Goal: Task Accomplishment & Management: Complete application form

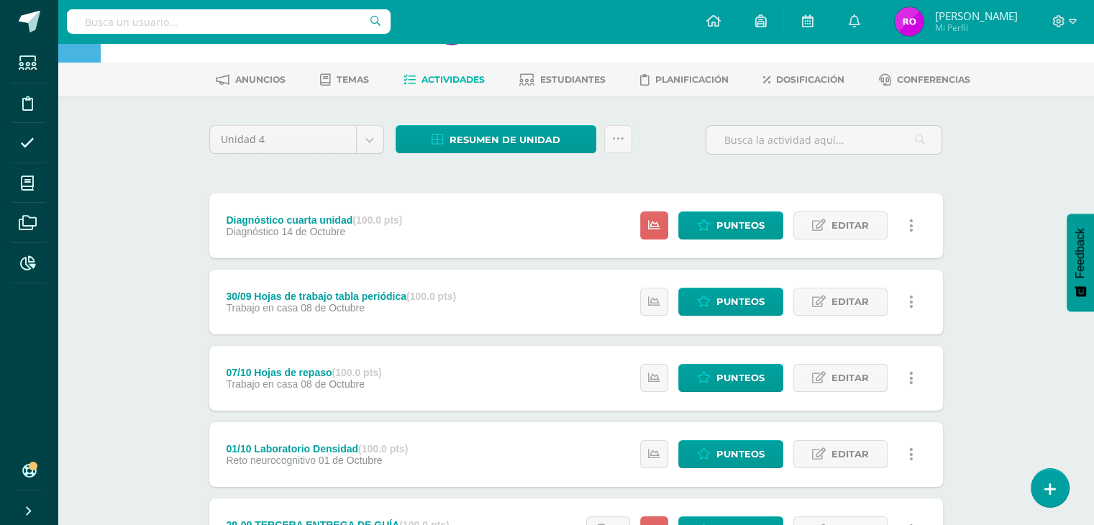
scroll to position [72, 0]
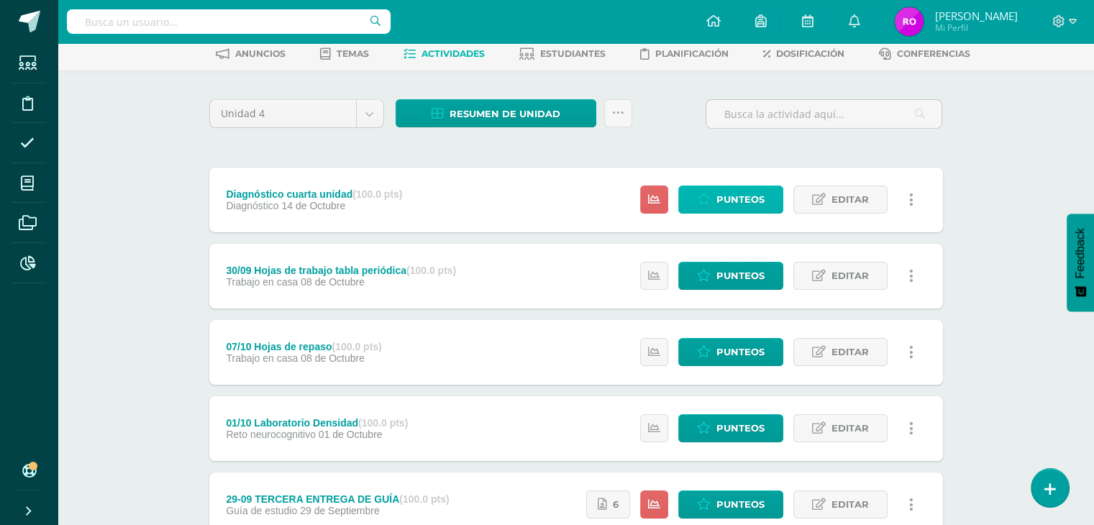
click at [750, 199] on span "Punteos" at bounding box center [740, 199] width 48 height 27
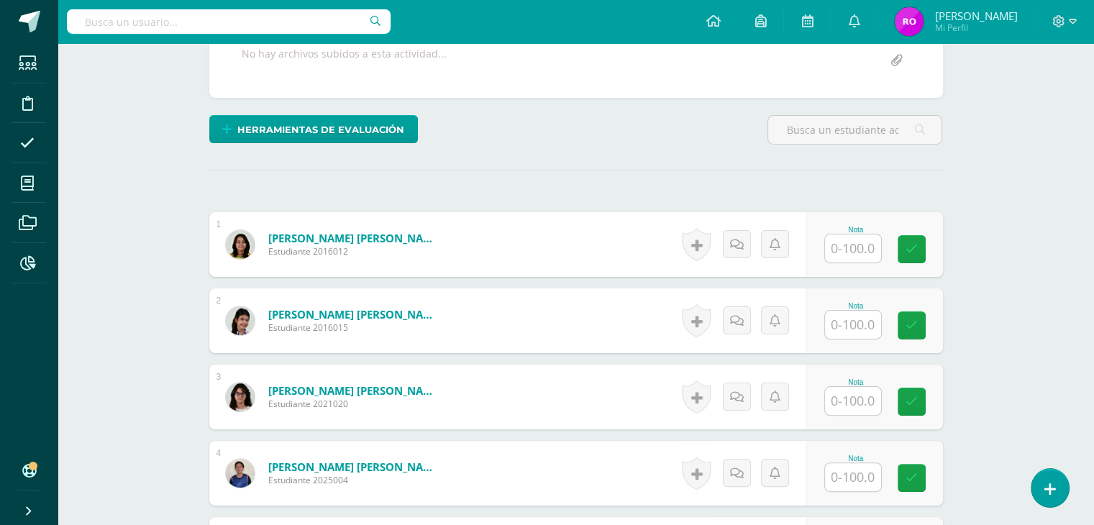
scroll to position [360, 0]
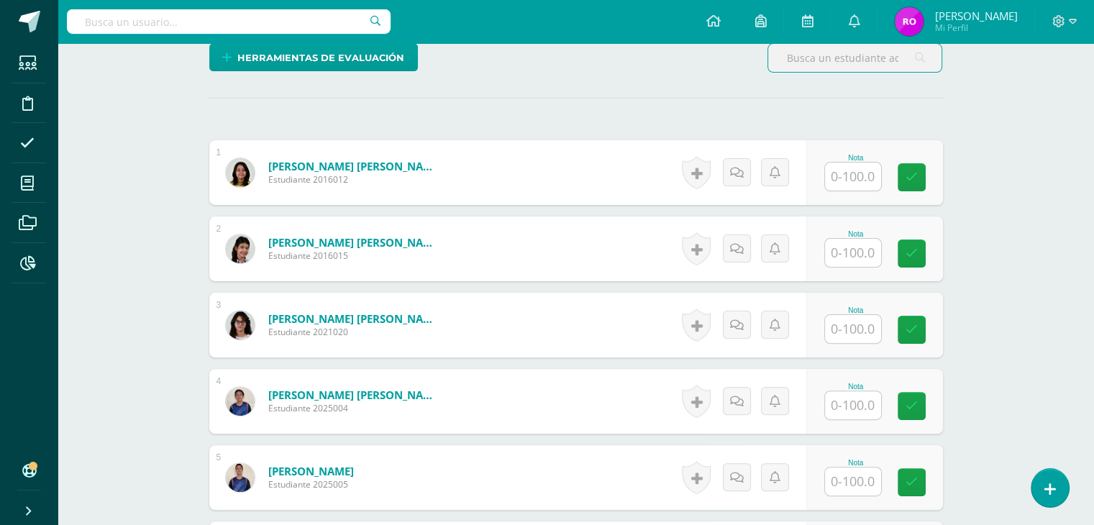
click at [850, 179] on input "text" at bounding box center [853, 176] width 56 height 28
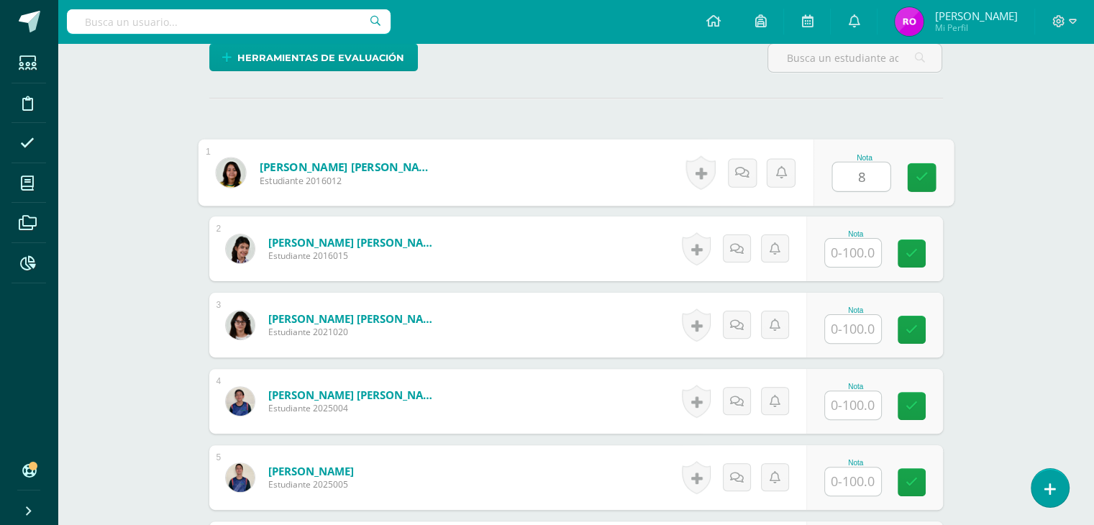
type input "84"
click at [920, 179] on icon at bounding box center [921, 177] width 13 height 12
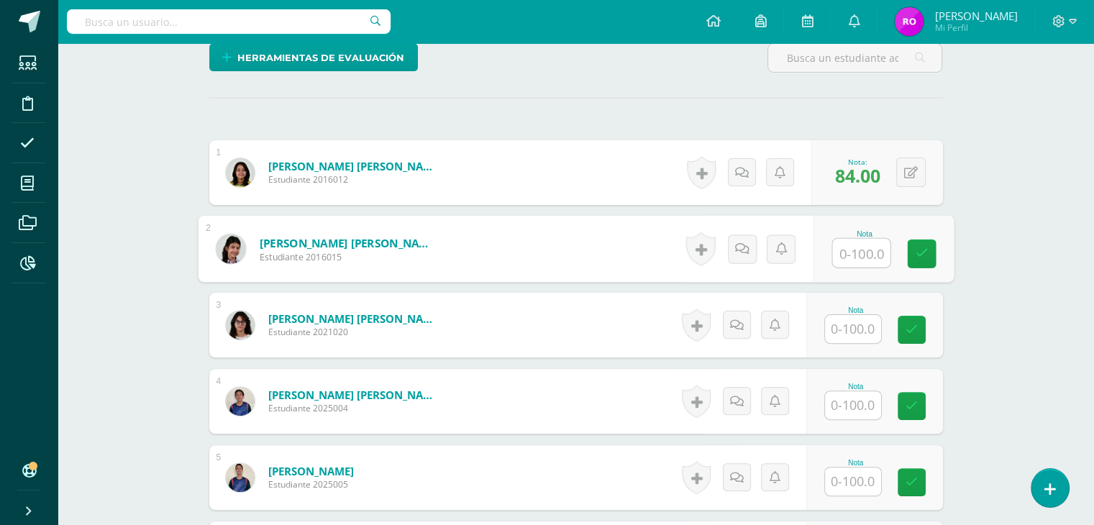
click at [843, 254] on input "text" at bounding box center [861, 253] width 58 height 29
type input "61"
click at [920, 250] on icon at bounding box center [921, 253] width 13 height 12
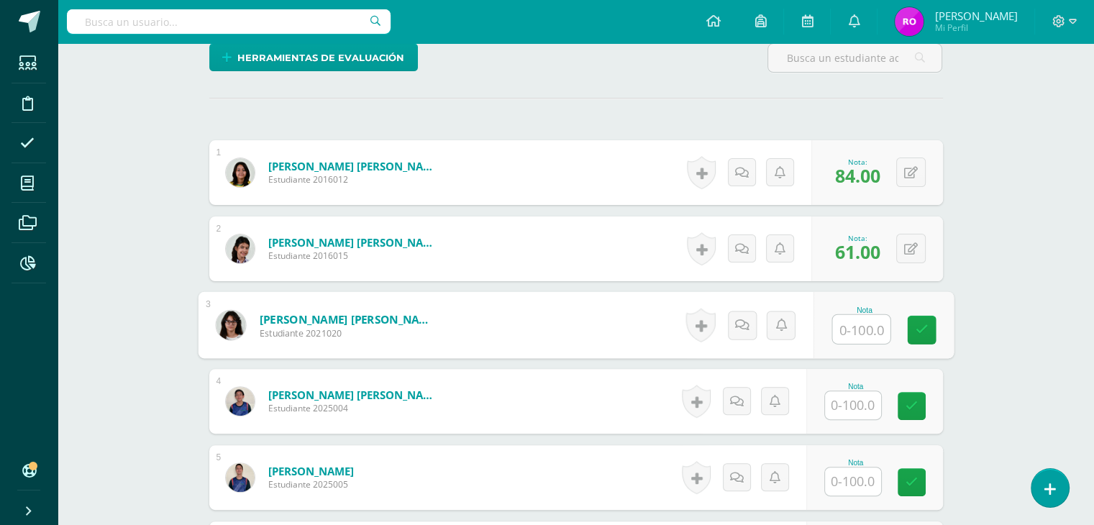
click at [863, 329] on input "text" at bounding box center [861, 329] width 58 height 29
type input "53"
click at [927, 331] on link at bounding box center [921, 330] width 29 height 29
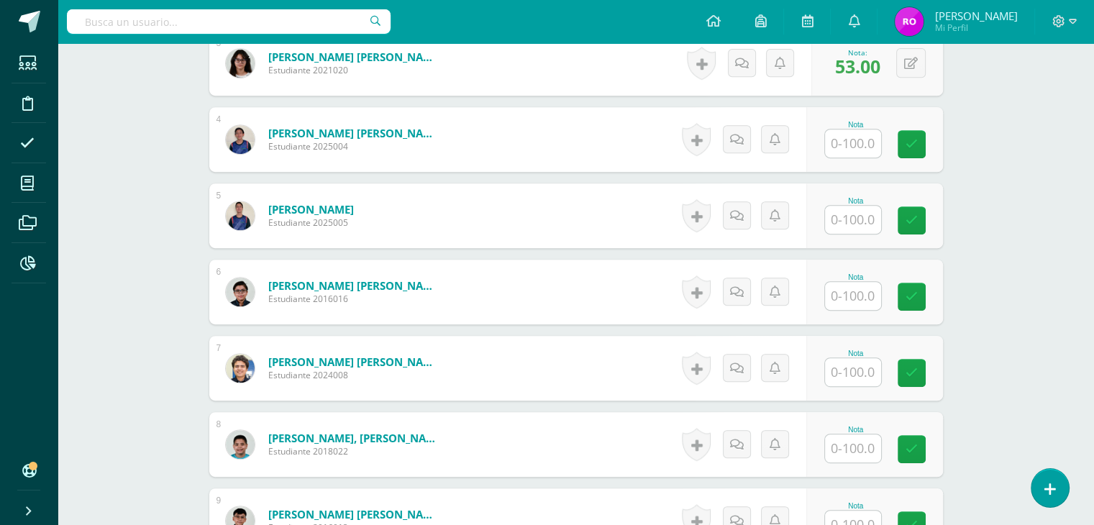
scroll to position [647, 0]
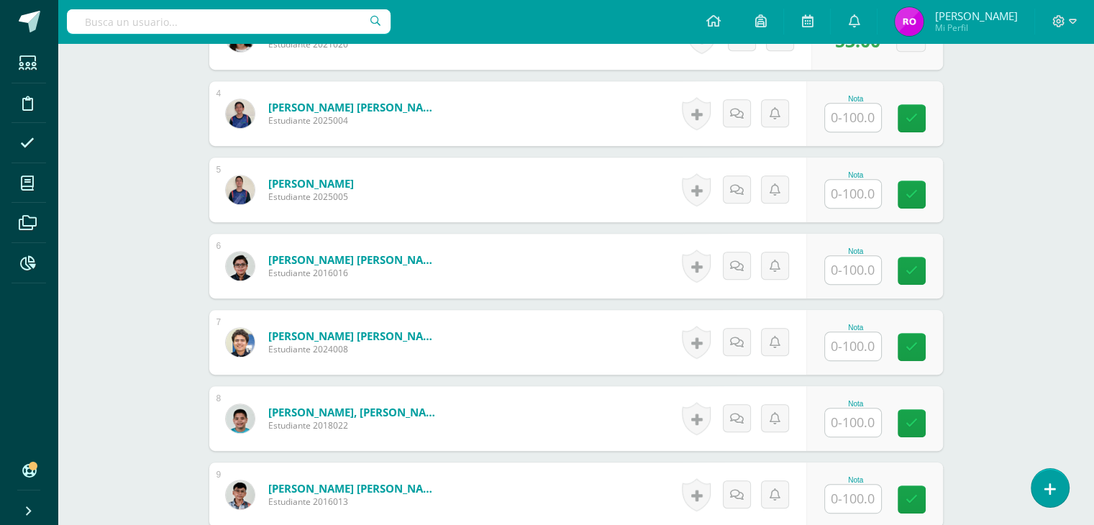
click at [862, 185] on input "text" at bounding box center [853, 194] width 56 height 28
type input "46"
click at [932, 206] on link at bounding box center [921, 194] width 29 height 29
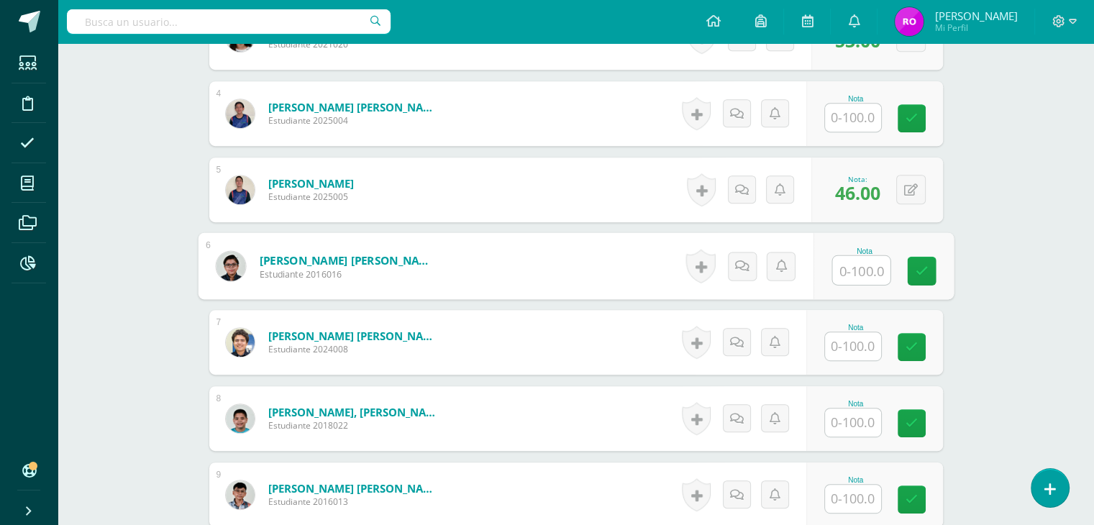
click at [866, 267] on input "text" at bounding box center [861, 270] width 58 height 29
type input "72"
click at [917, 272] on icon at bounding box center [921, 271] width 13 height 12
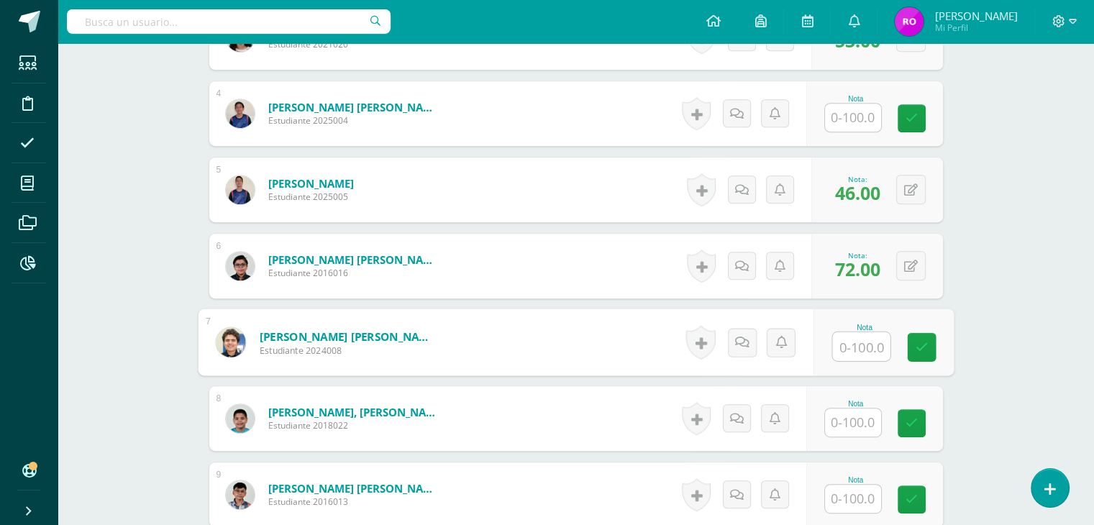
click at [852, 349] on input "text" at bounding box center [861, 346] width 58 height 29
type input "41"
click at [920, 342] on icon at bounding box center [921, 347] width 13 height 12
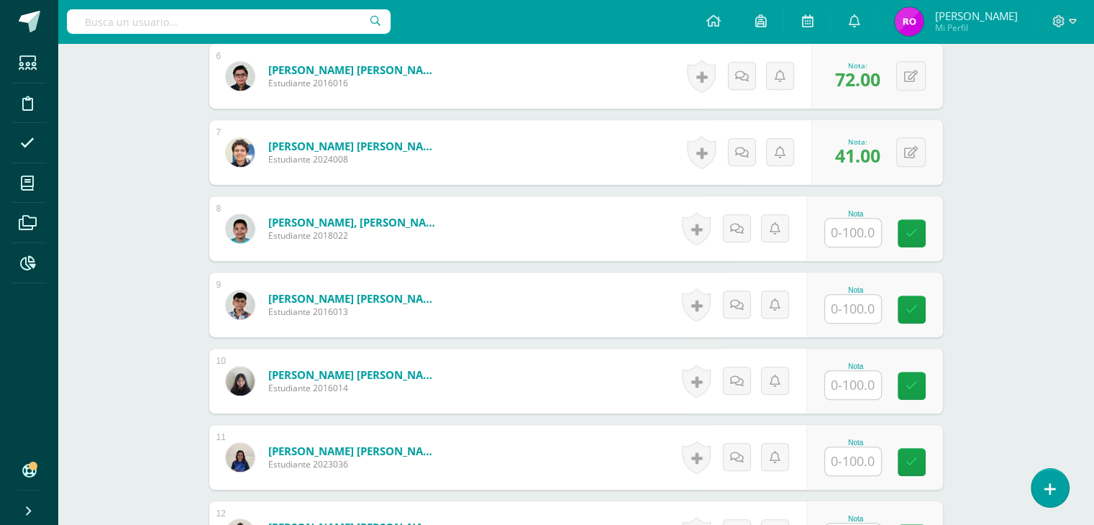
scroll to position [863, 0]
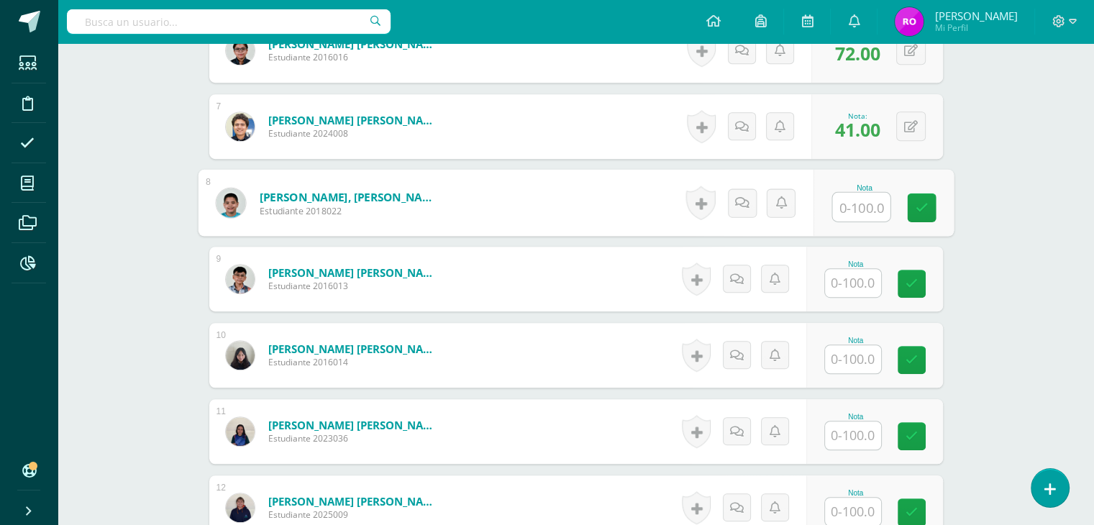
click at [857, 203] on input "text" at bounding box center [861, 207] width 58 height 29
type input "68"
click at [925, 202] on icon at bounding box center [921, 207] width 13 height 12
click at [856, 282] on input "text" at bounding box center [853, 283] width 56 height 28
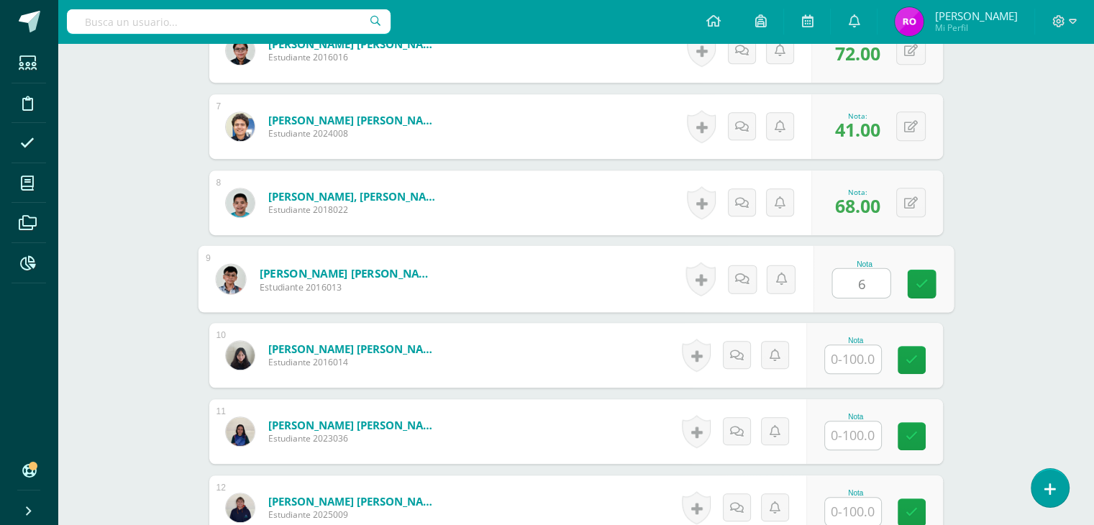
type input "62"
click at [925, 289] on link at bounding box center [921, 284] width 29 height 29
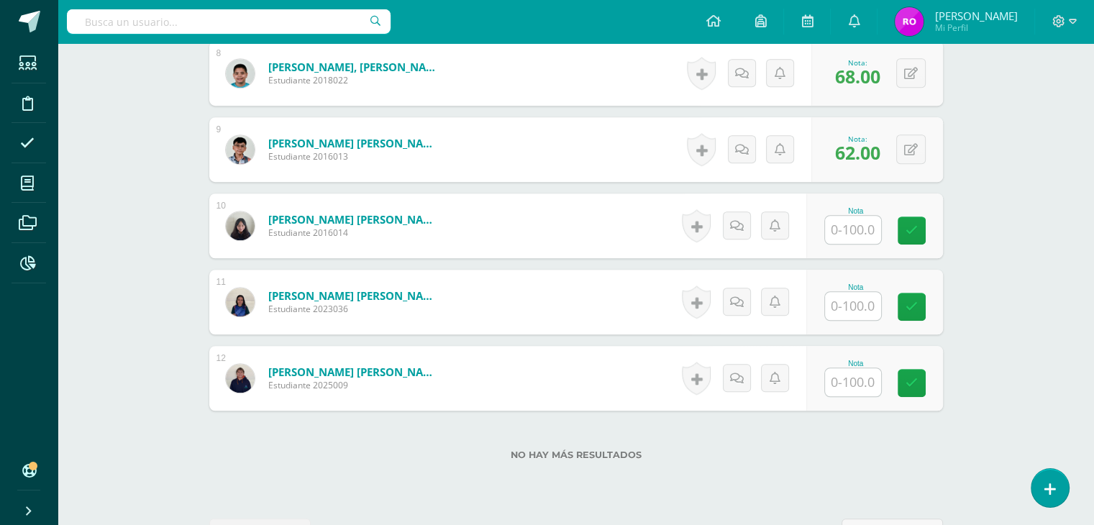
scroll to position [1007, 0]
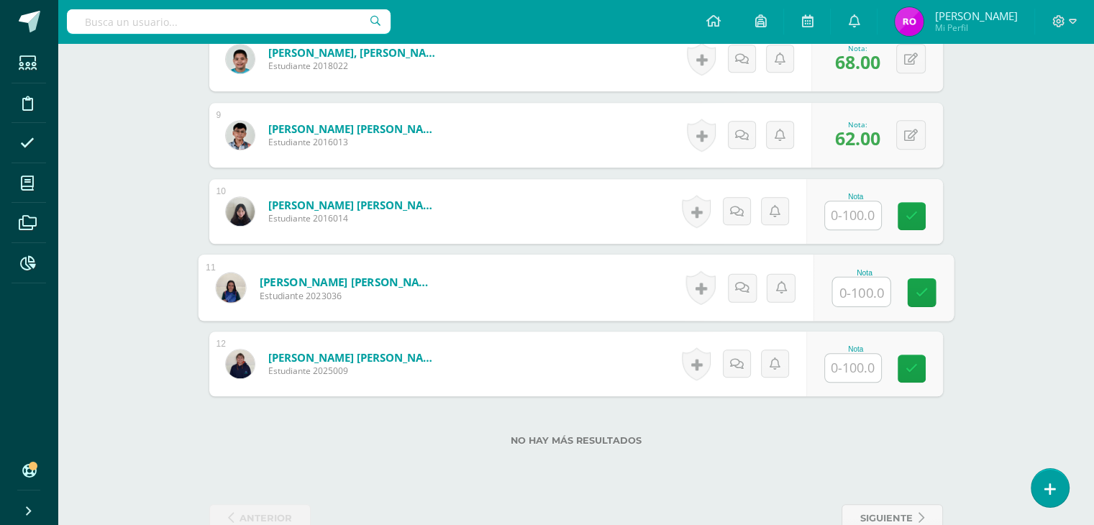
click at [860, 285] on input "text" at bounding box center [861, 292] width 58 height 29
type input "84"
click at [924, 294] on icon at bounding box center [921, 292] width 13 height 12
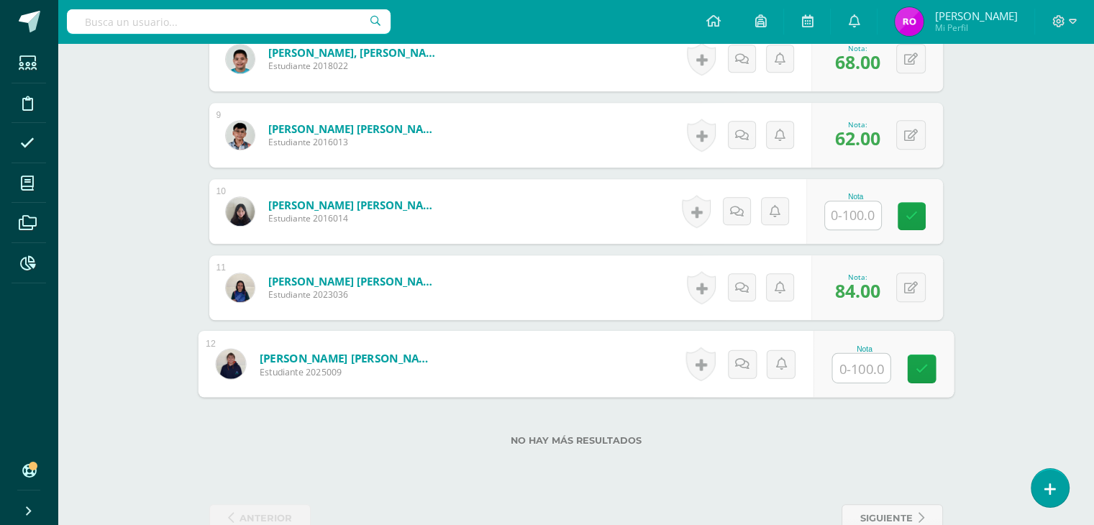
click at [866, 363] on input "text" at bounding box center [861, 368] width 58 height 29
click at [853, 368] on input "text" at bounding box center [861, 368] width 58 height 29
type input "86"
click at [923, 372] on icon at bounding box center [921, 368] width 13 height 12
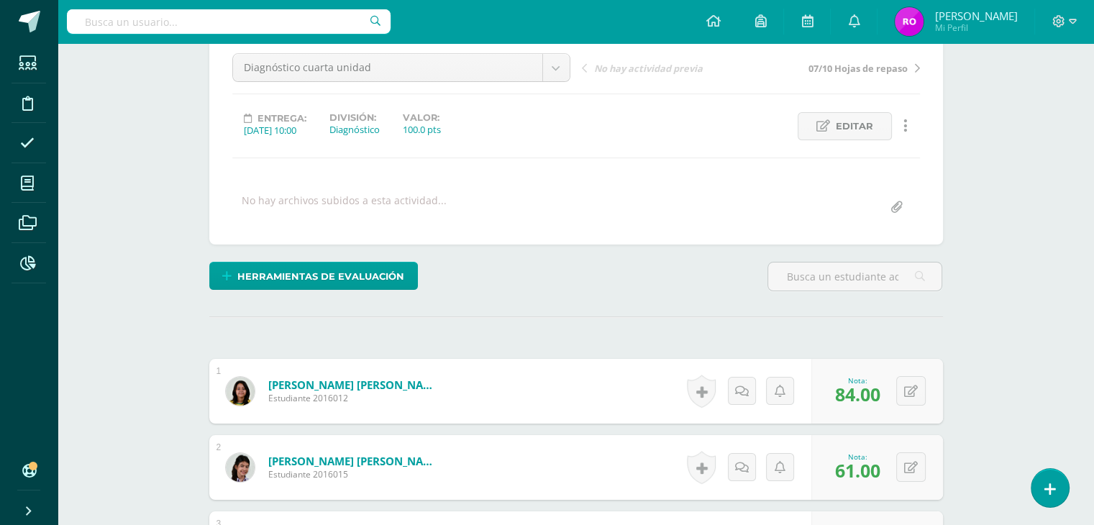
scroll to position [0, 0]
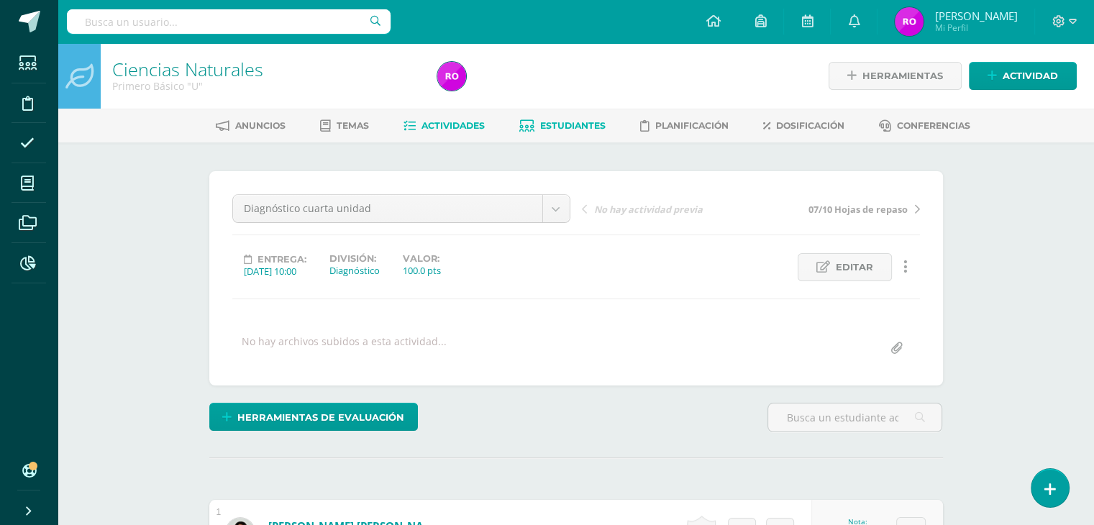
click at [561, 125] on span "Estudiantes" at bounding box center [572, 125] width 65 height 11
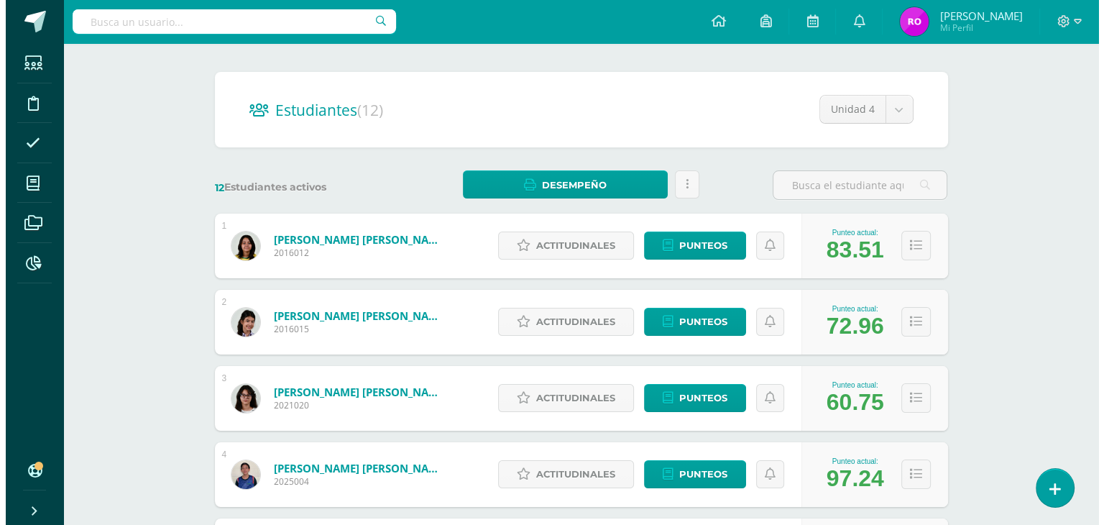
scroll to position [144, 0]
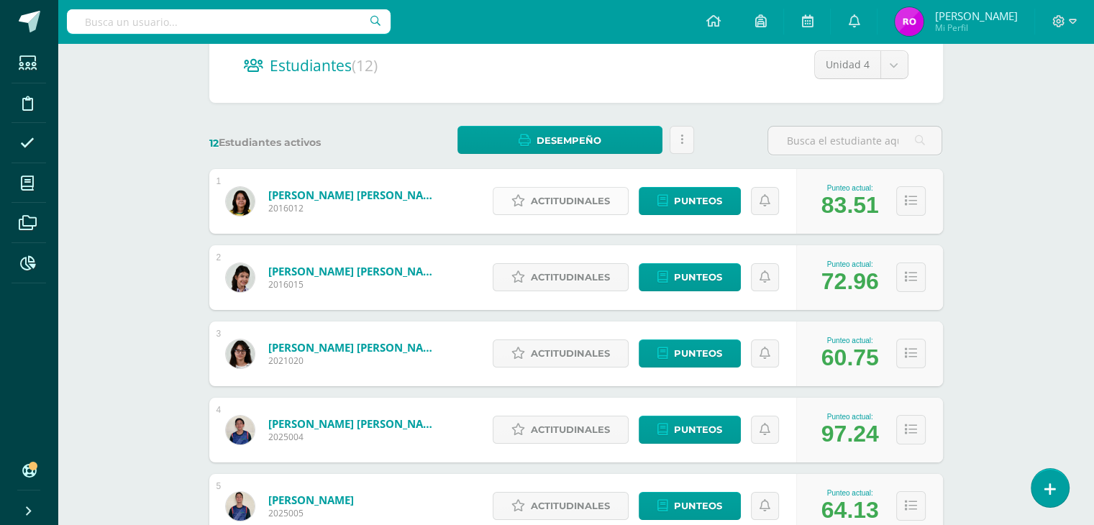
click at [562, 195] on span "Actitudinales" at bounding box center [570, 201] width 79 height 27
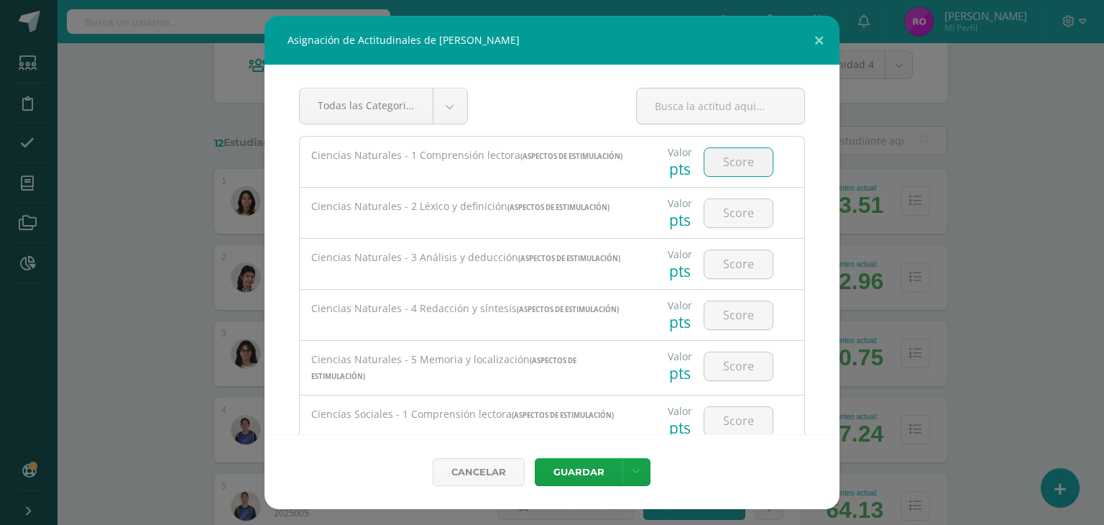
click at [710, 164] on input "number" at bounding box center [739, 162] width 68 height 28
click at [736, 160] on input "number" at bounding box center [739, 162] width 68 height 28
click at [743, 157] on input "1" at bounding box center [739, 162] width 68 height 28
type input "100"
click at [746, 221] on input "number" at bounding box center [739, 213] width 68 height 28
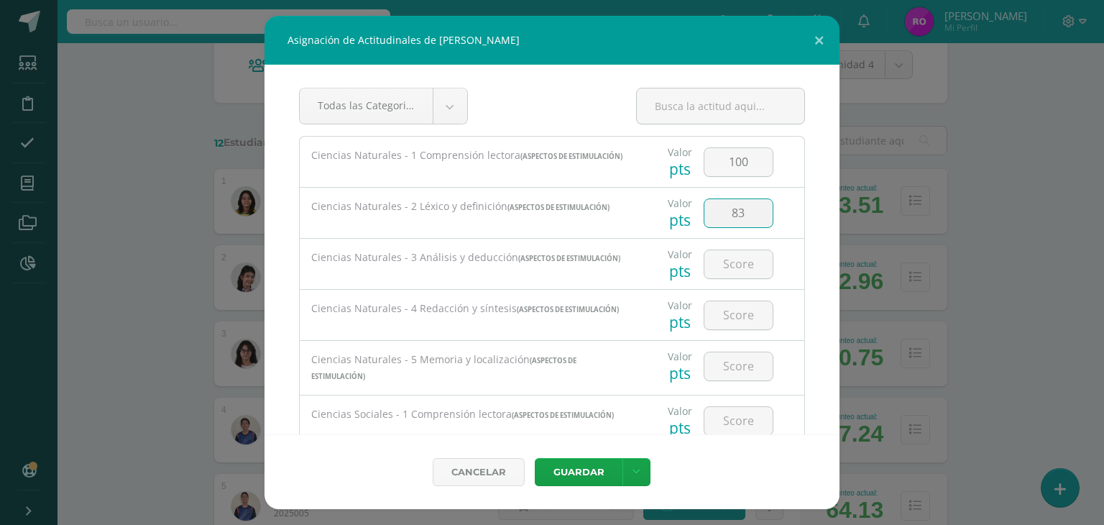
type input "83"
click at [725, 274] on input "number" at bounding box center [739, 264] width 68 height 28
type input "70"
click at [740, 321] on input "number" at bounding box center [739, 315] width 68 height 28
click at [733, 310] on input "number" at bounding box center [739, 315] width 68 height 28
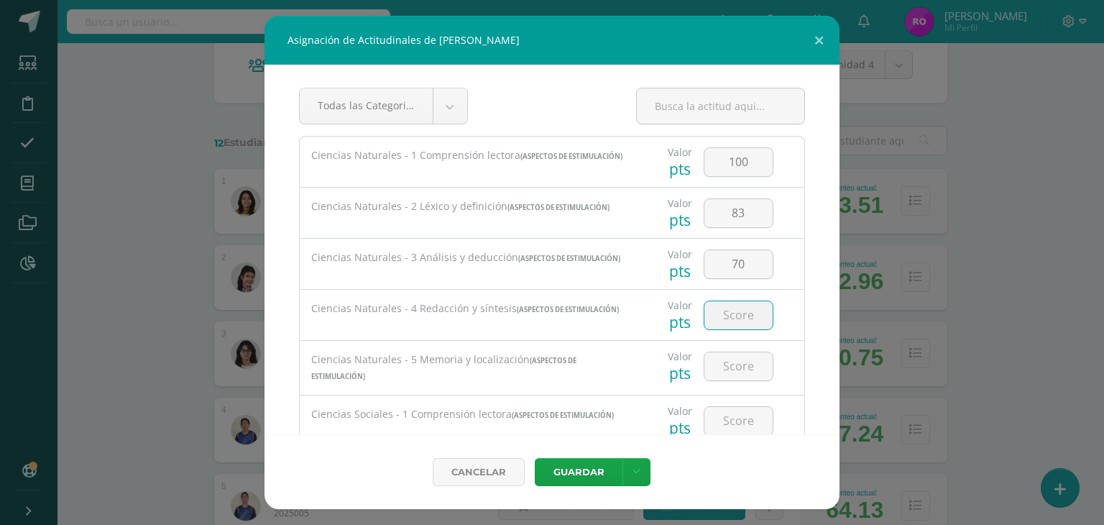
click at [733, 319] on input "number" at bounding box center [739, 315] width 68 height 28
type input "70"
click at [725, 366] on input "number" at bounding box center [739, 366] width 68 height 28
type input "100"
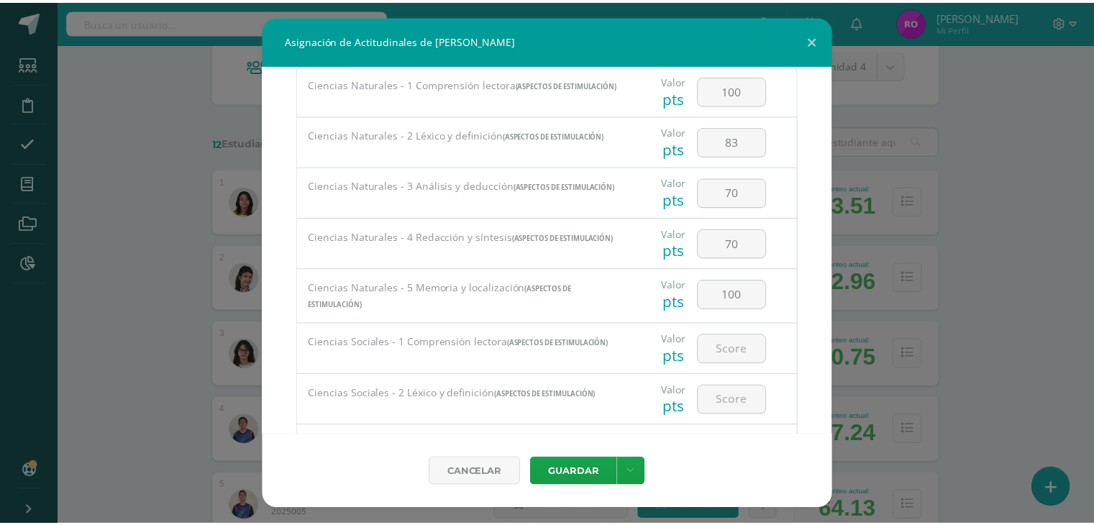
scroll to position [0, 0]
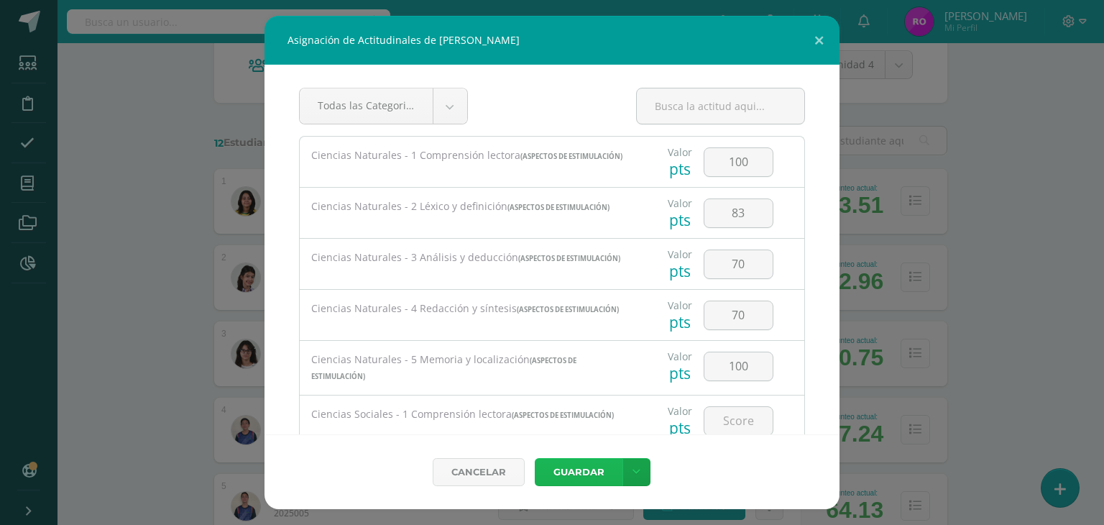
click at [561, 464] on button "Guardar" at bounding box center [579, 472] width 88 height 28
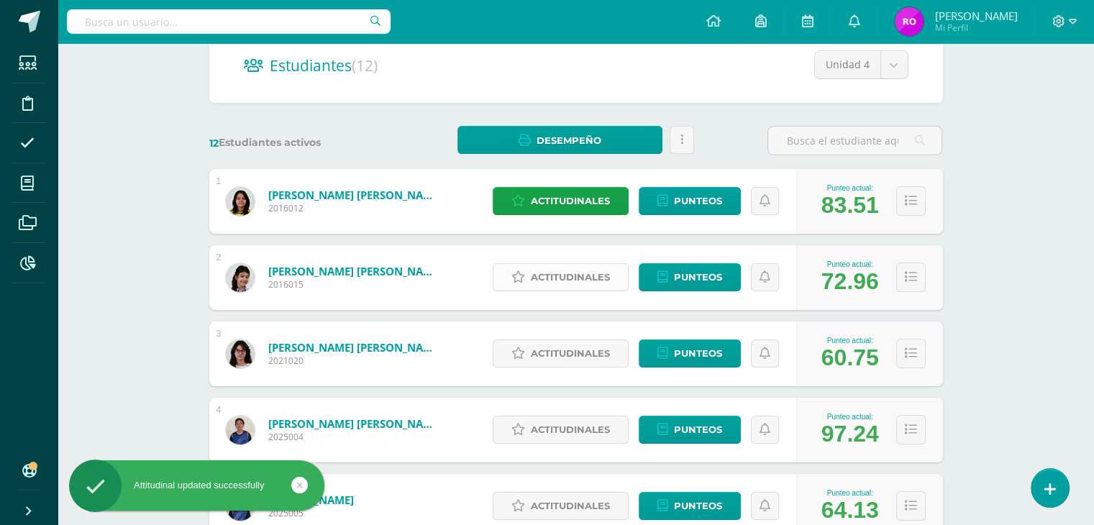
click at [569, 274] on span "Actitudinales" at bounding box center [570, 277] width 79 height 27
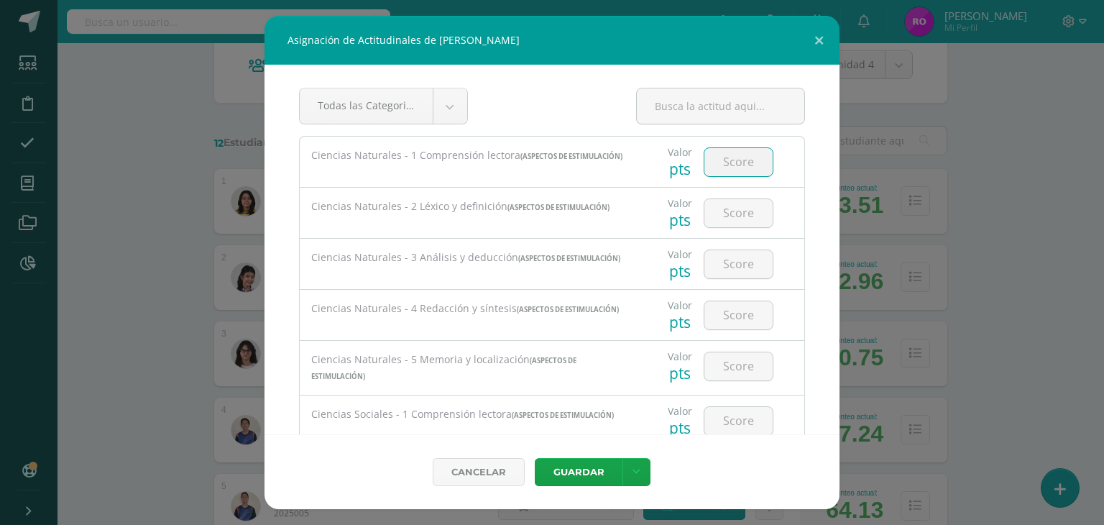
click at [724, 168] on input "number" at bounding box center [739, 162] width 68 height 28
type input "100"
click at [750, 211] on input "number" at bounding box center [739, 213] width 68 height 28
type input "50"
click at [743, 271] on input "number" at bounding box center [739, 264] width 68 height 28
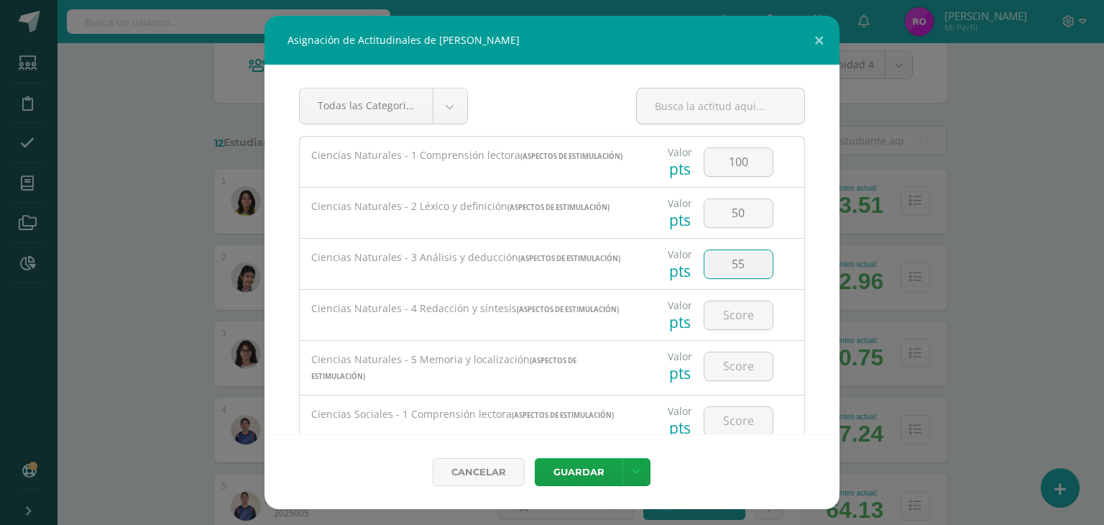
type input "55"
click at [742, 313] on input "number" at bounding box center [739, 315] width 68 height 28
type input "30"
click at [733, 370] on input "number" at bounding box center [739, 366] width 68 height 28
type input "85"
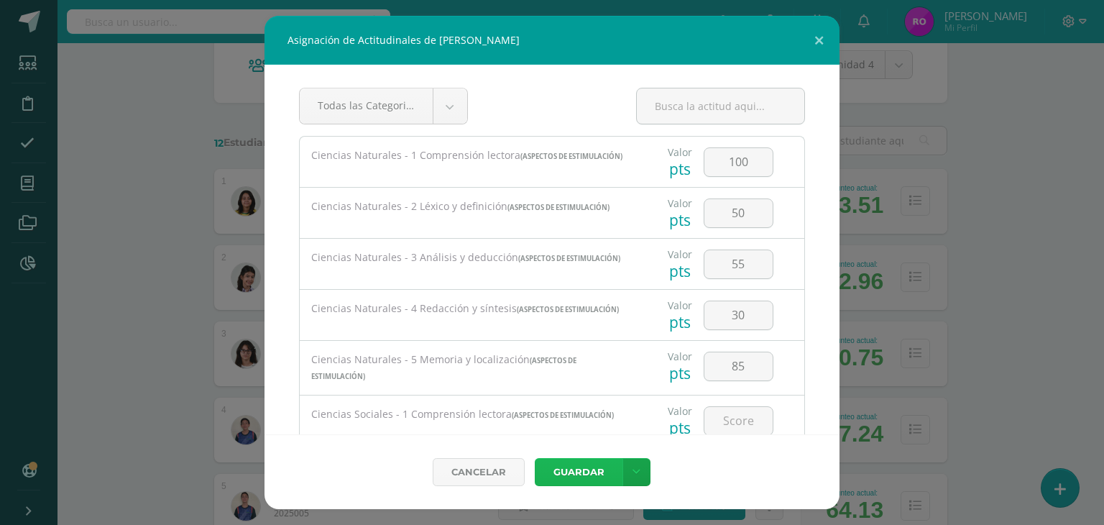
click at [578, 469] on button "Guardar" at bounding box center [579, 472] width 88 height 28
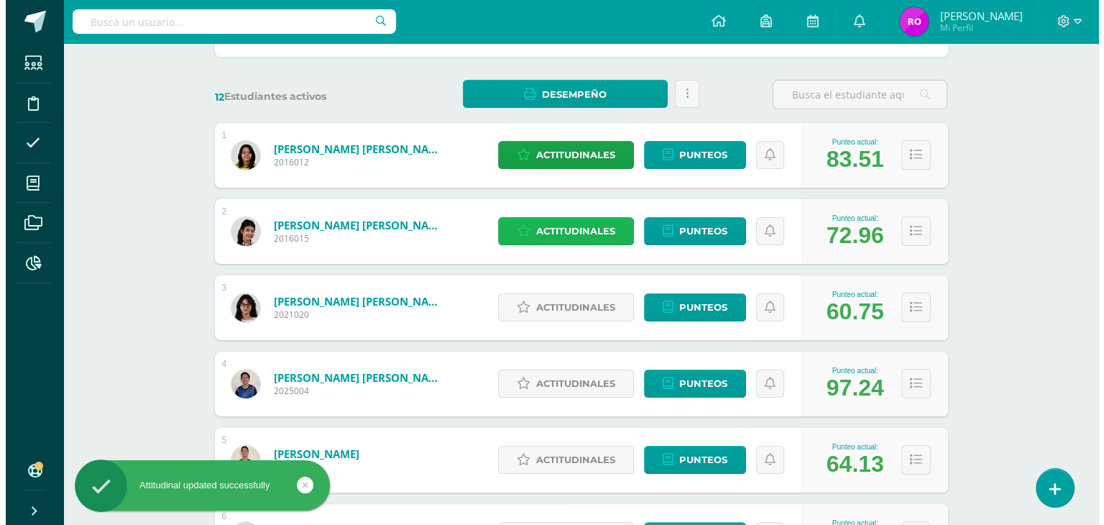
scroll to position [216, 0]
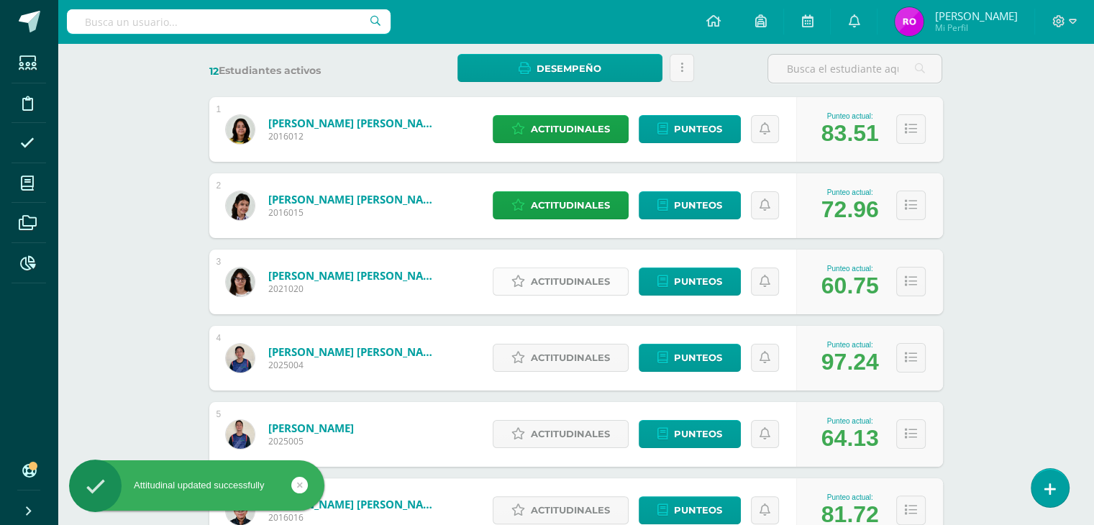
click at [541, 275] on span "Actitudinales" at bounding box center [570, 281] width 79 height 27
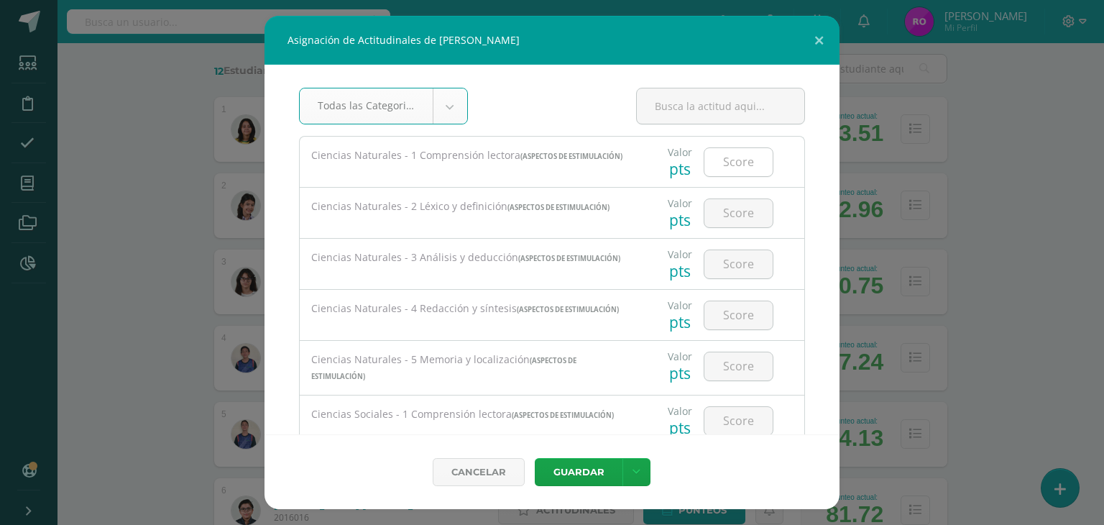
click at [733, 164] on input "number" at bounding box center [739, 162] width 68 height 28
type input "70"
click at [723, 219] on input "number" at bounding box center [739, 213] width 68 height 28
type input "58"
click at [713, 262] on input "number" at bounding box center [739, 264] width 68 height 28
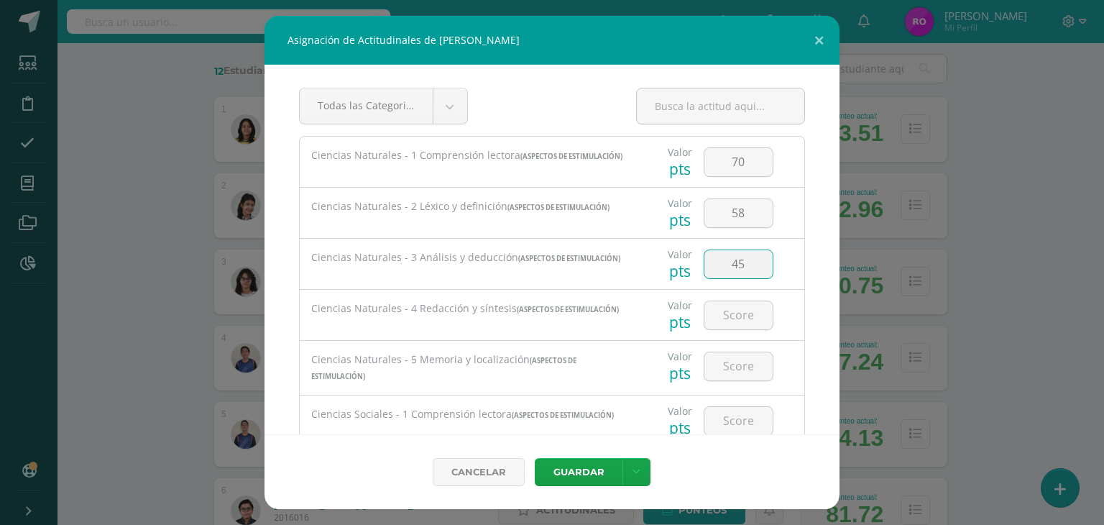
type input "45"
click at [739, 315] on input "number" at bounding box center [739, 315] width 68 height 28
type input "45"
click at [723, 362] on input "number" at bounding box center [739, 366] width 68 height 28
type input "54"
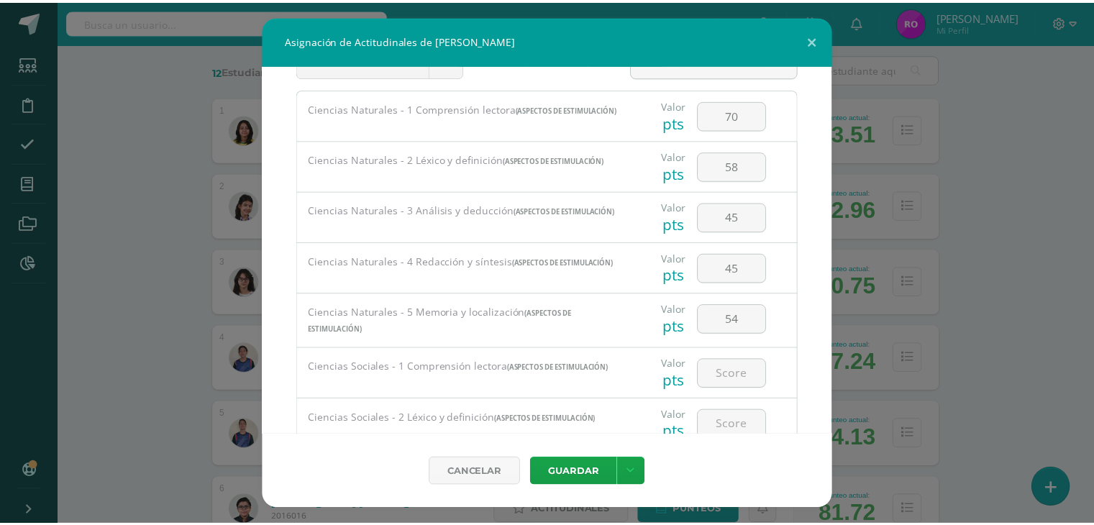
scroll to position [72, 0]
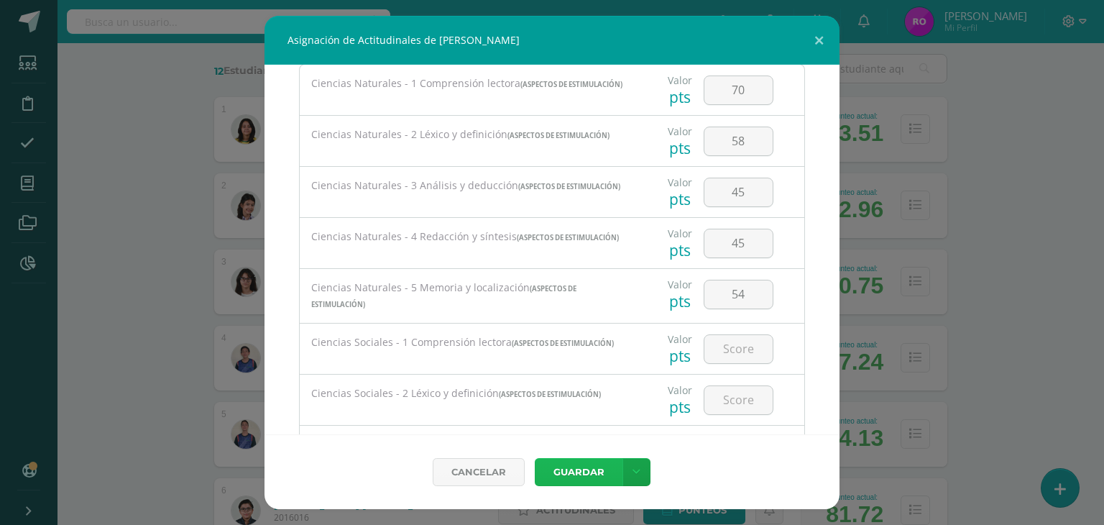
click at [580, 473] on button "Guardar" at bounding box center [579, 472] width 88 height 28
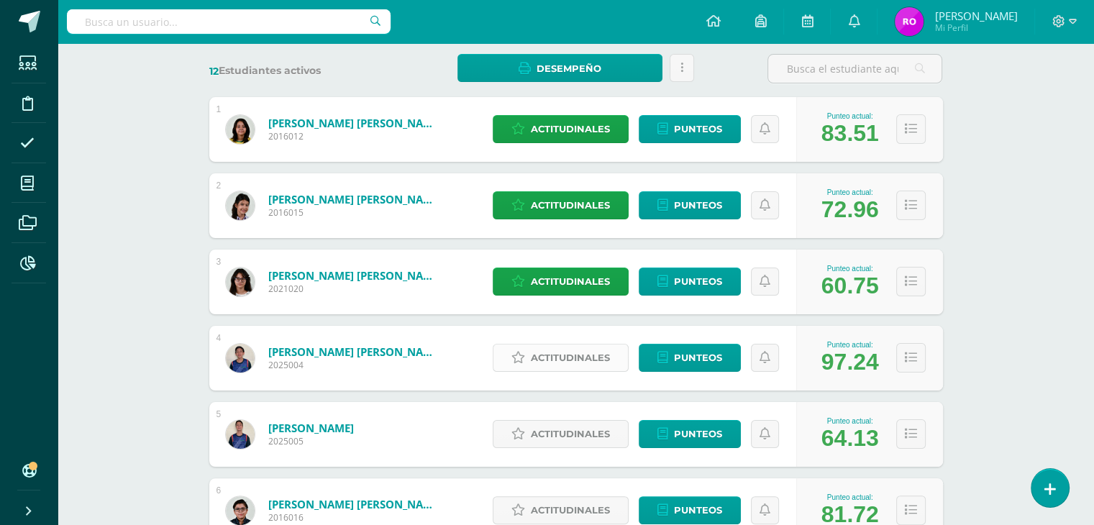
click at [572, 365] on span "Actitudinales" at bounding box center [570, 357] width 79 height 27
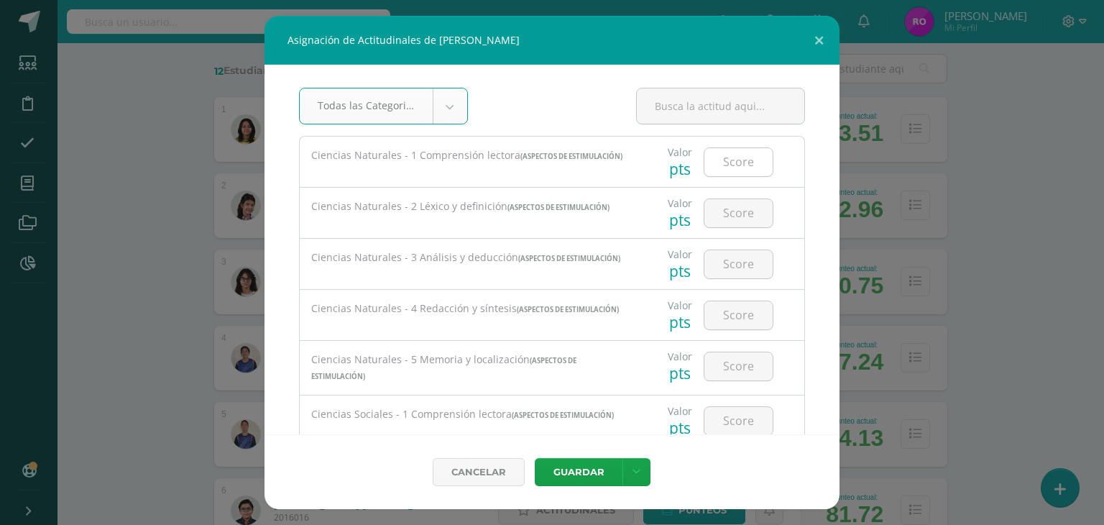
click at [734, 168] on input "number" at bounding box center [739, 162] width 68 height 28
type input "90"
click at [720, 222] on input "number" at bounding box center [739, 213] width 68 height 28
type input "90"
click at [725, 265] on input "number" at bounding box center [739, 264] width 68 height 28
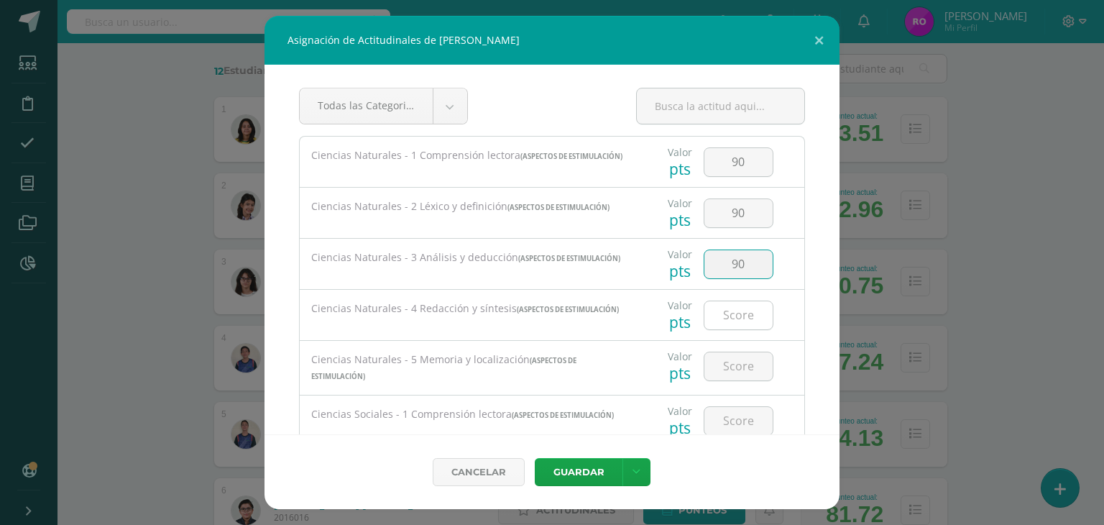
type input "90"
click at [728, 319] on input "number" at bounding box center [739, 315] width 68 height 28
type input "90"
click at [725, 370] on input "number" at bounding box center [739, 366] width 68 height 28
type input "90"
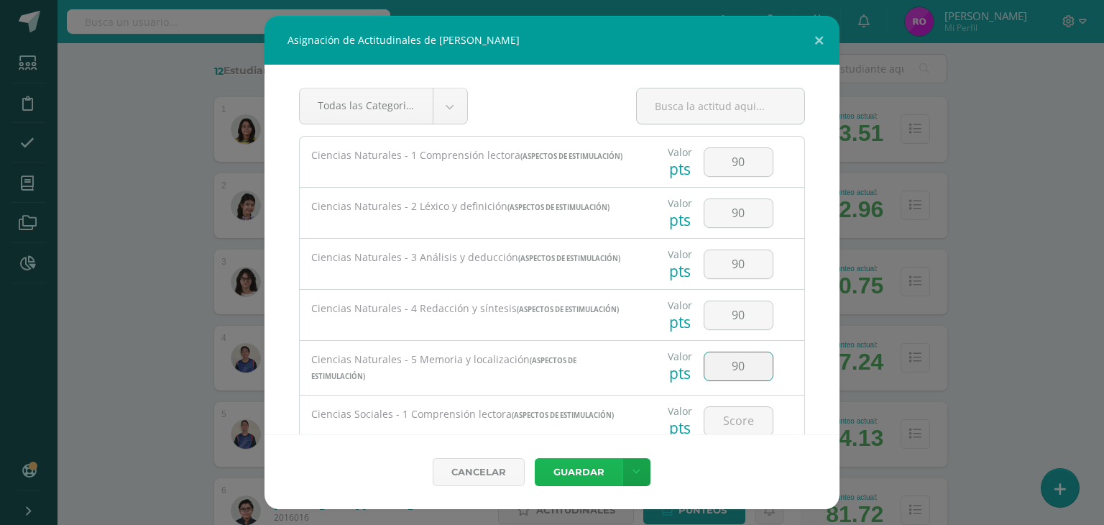
click at [568, 466] on button "Guardar" at bounding box center [579, 472] width 88 height 28
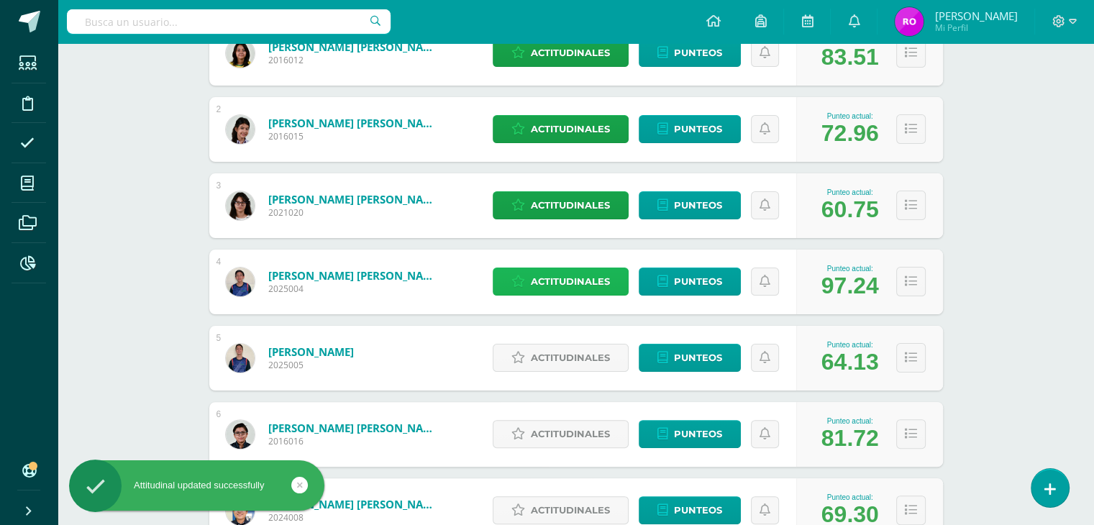
scroll to position [360, 0]
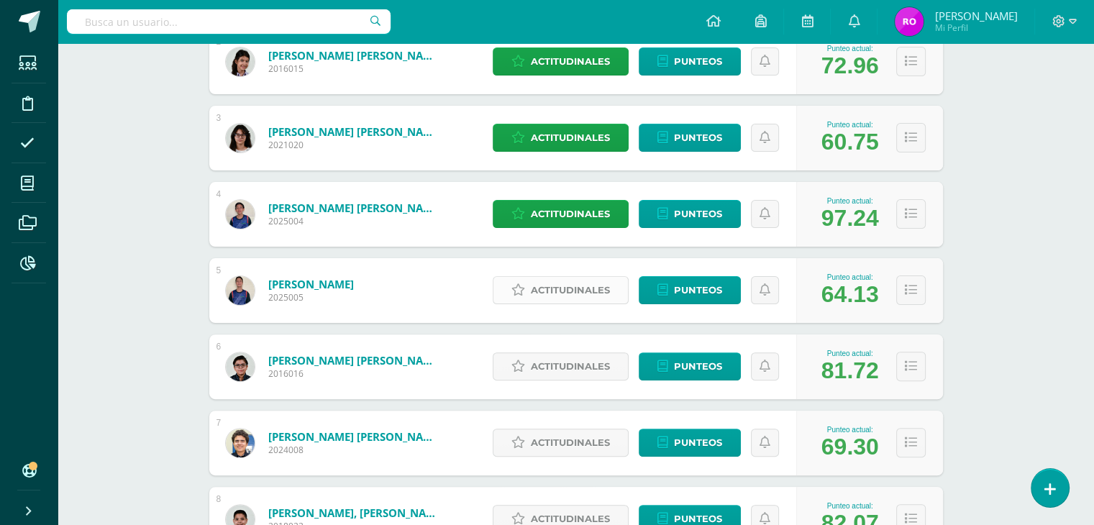
click at [546, 290] on span "Actitudinales" at bounding box center [570, 290] width 79 height 27
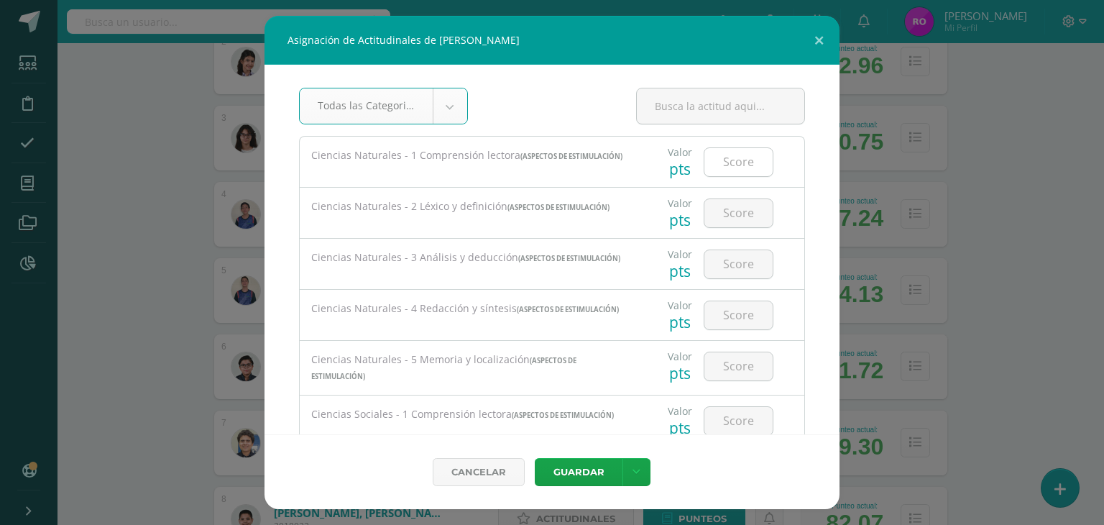
click at [728, 162] on input "number" at bounding box center [739, 162] width 68 height 28
type input "80"
click at [743, 222] on input "number" at bounding box center [739, 213] width 68 height 28
type input "42"
click at [723, 268] on input "number" at bounding box center [739, 264] width 68 height 28
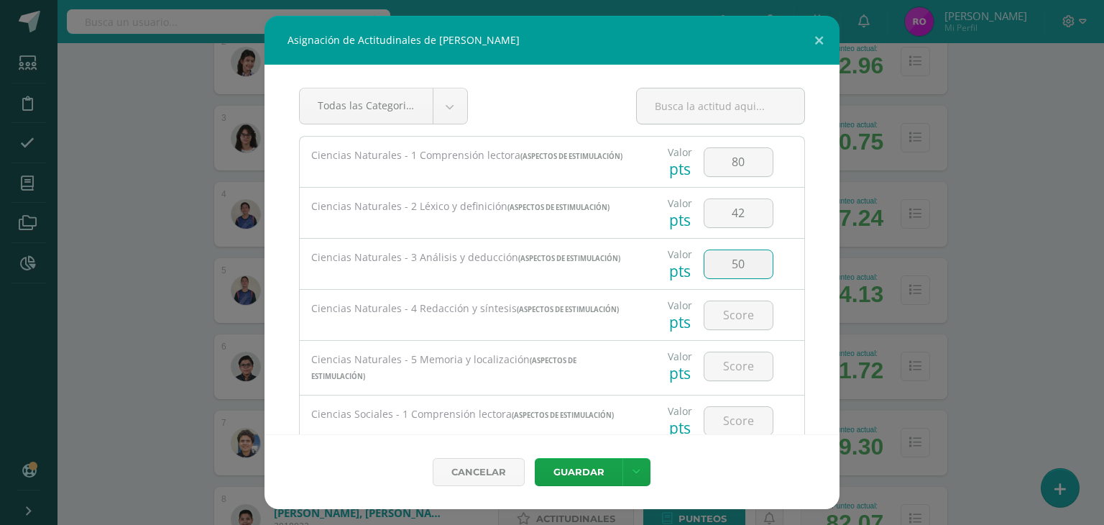
type input "50"
click at [728, 324] on input "number" at bounding box center [739, 315] width 68 height 28
type input "0"
click at [752, 367] on input "number" at bounding box center [739, 366] width 68 height 28
type input "69"
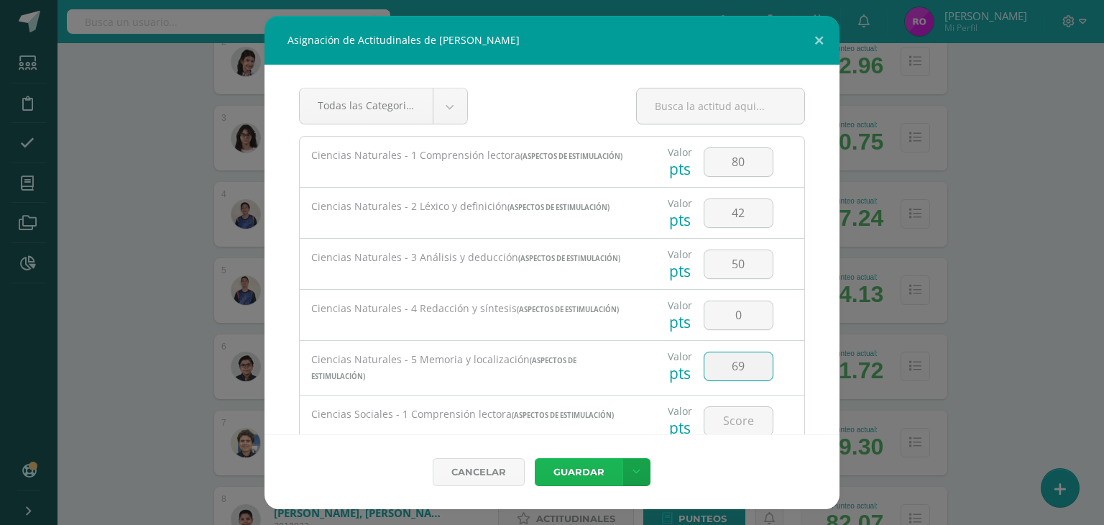
click at [587, 468] on button "Guardar" at bounding box center [579, 472] width 88 height 28
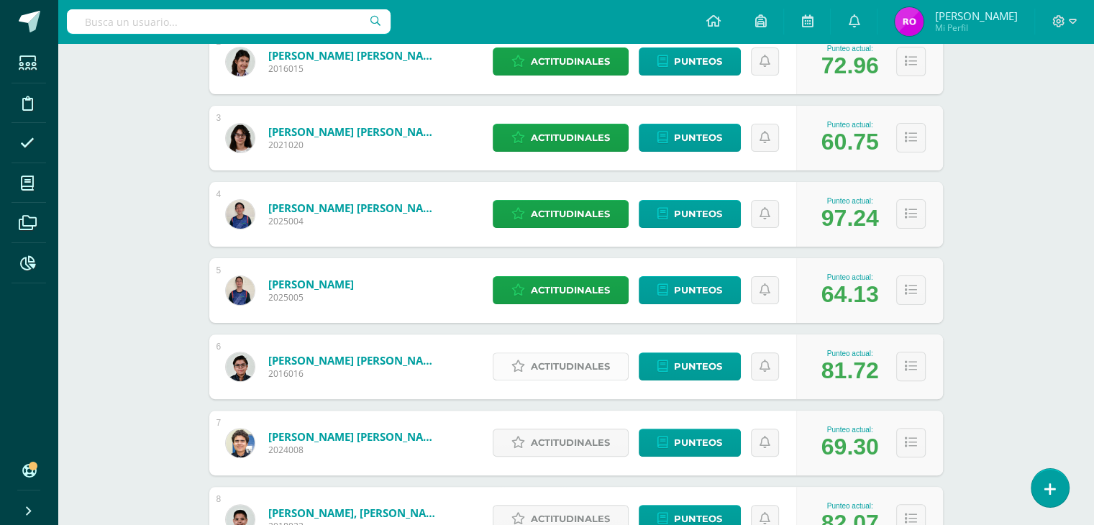
click at [552, 366] on span "Actitudinales" at bounding box center [570, 366] width 79 height 27
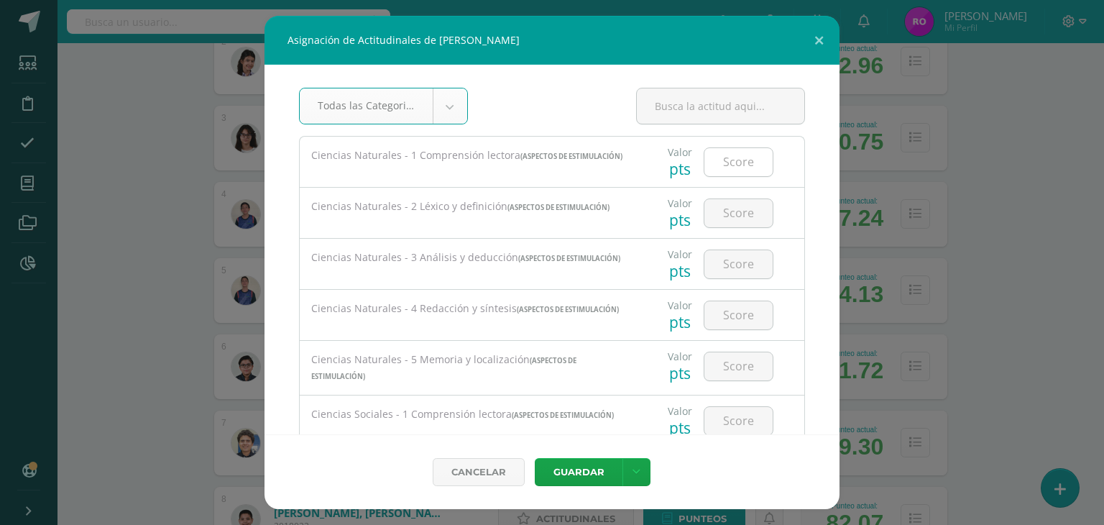
click at [714, 170] on input "number" at bounding box center [739, 162] width 68 height 28
type input "100"
click at [722, 211] on input "number" at bounding box center [739, 213] width 68 height 28
type input "58"
click at [737, 262] on input "number" at bounding box center [739, 264] width 68 height 28
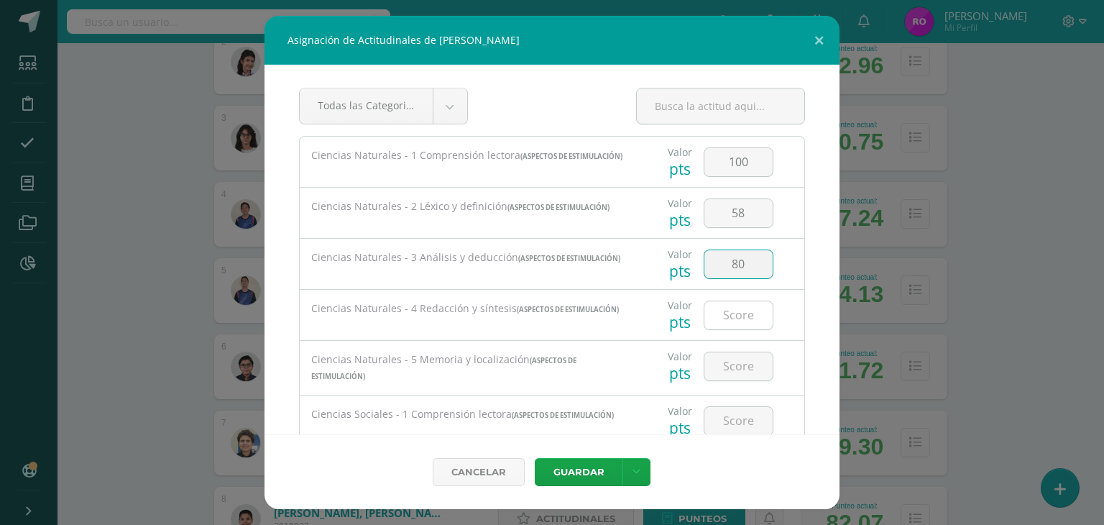
type input "80"
click at [743, 322] on input "number" at bounding box center [739, 315] width 68 height 28
type input "70"
click at [720, 363] on input "number" at bounding box center [739, 366] width 68 height 28
type input "69"
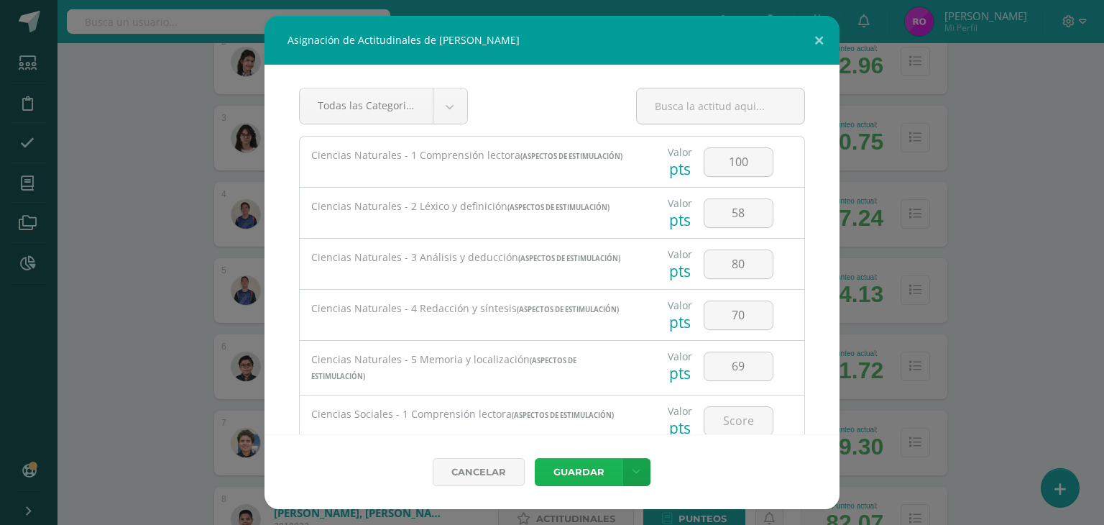
click at [587, 471] on button "Guardar" at bounding box center [579, 472] width 88 height 28
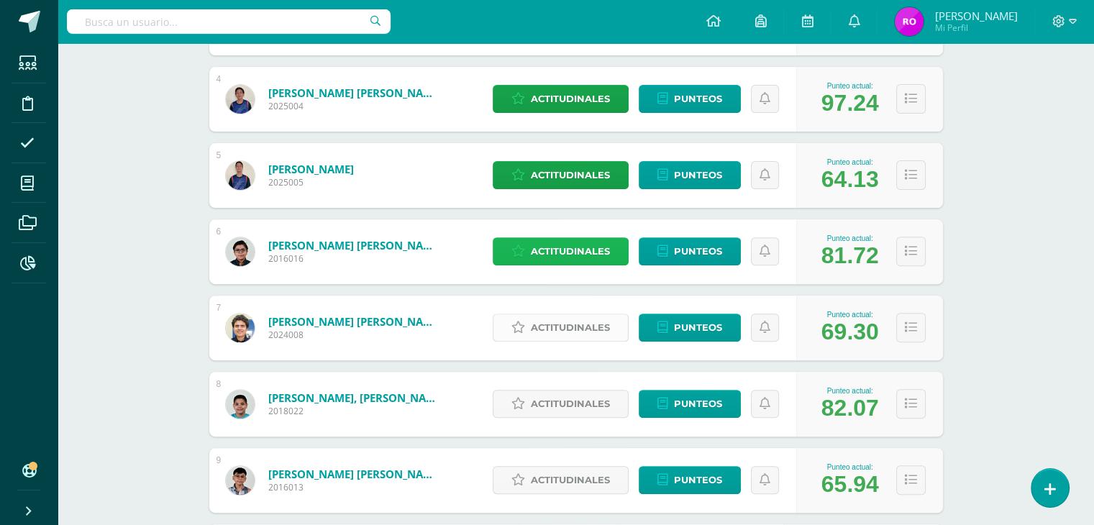
scroll to position [499, 0]
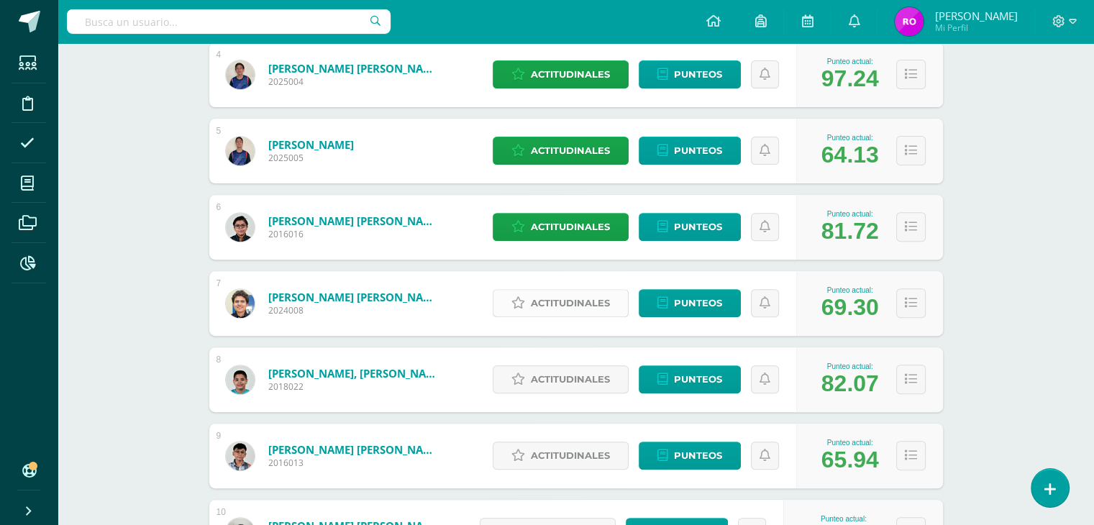
click at [575, 308] on span "Actitudinales" at bounding box center [570, 303] width 79 height 27
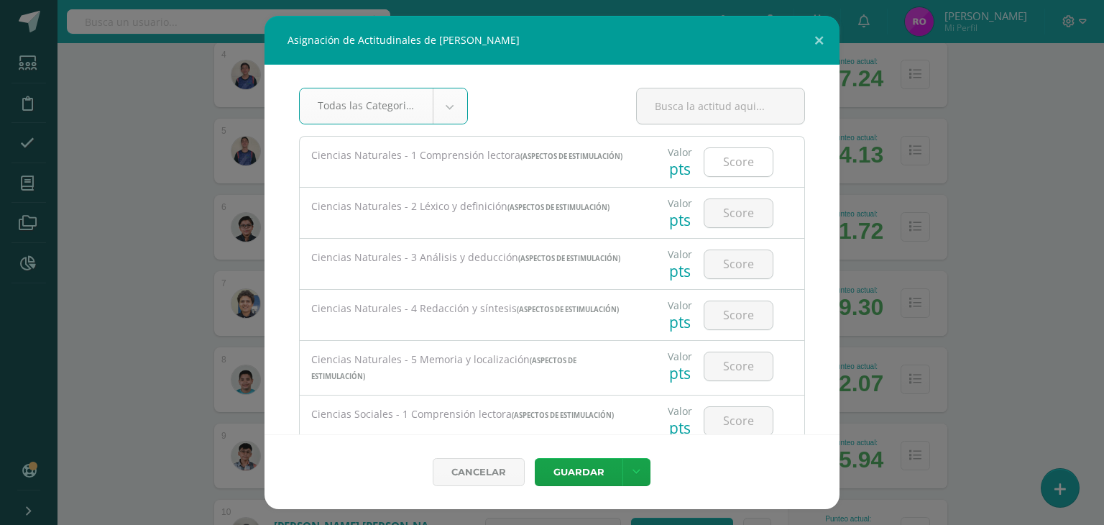
click at [736, 165] on input "number" at bounding box center [739, 162] width 68 height 28
type input "80"
click at [731, 213] on input "number" at bounding box center [739, 213] width 68 height 28
type input "33"
click at [746, 273] on input "number" at bounding box center [739, 264] width 68 height 28
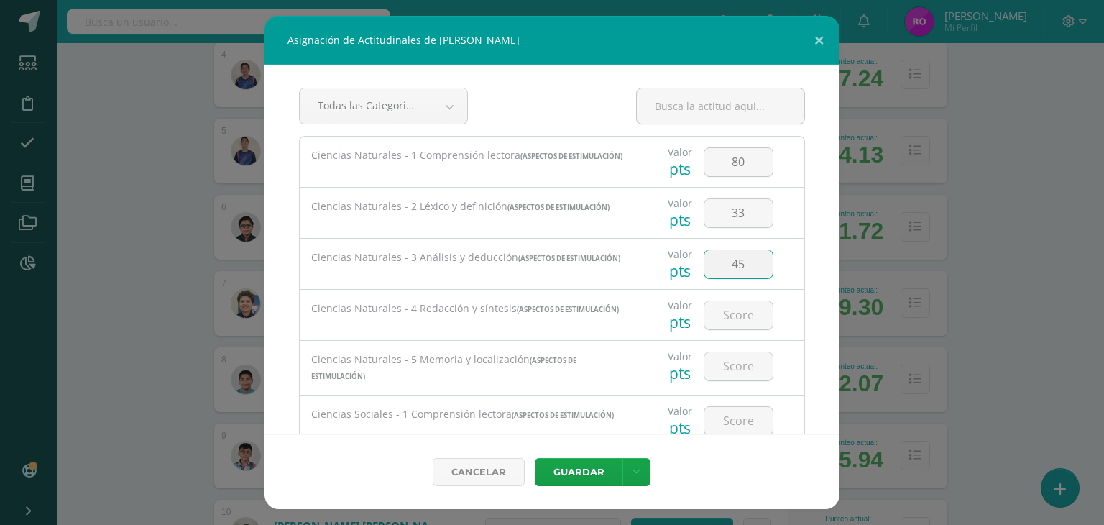
type input "45"
click at [725, 320] on input "number" at bounding box center [739, 315] width 68 height 28
type input "10"
click at [738, 369] on input "number" at bounding box center [739, 366] width 68 height 28
type input "54"
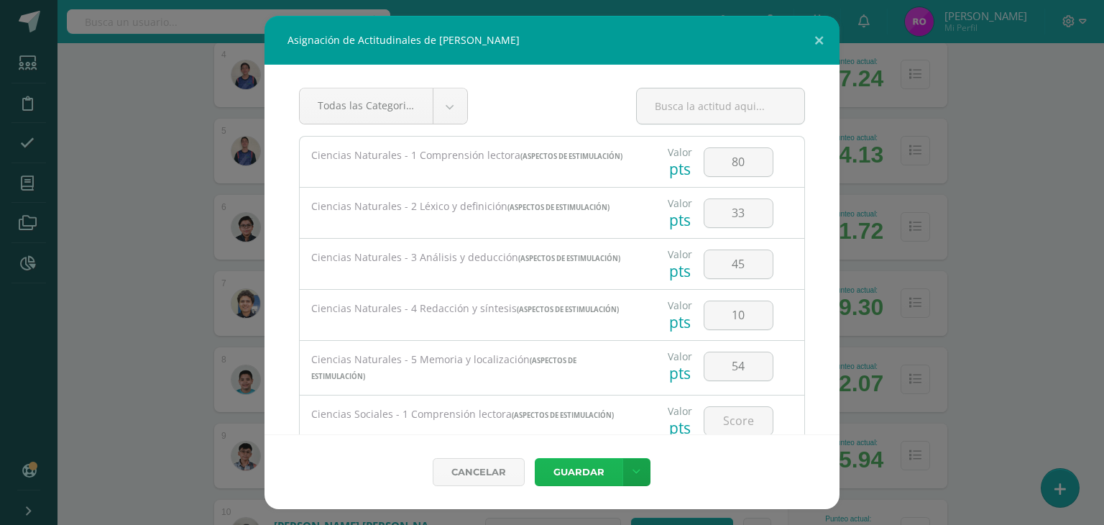
click at [597, 474] on button "Guardar" at bounding box center [579, 472] width 88 height 28
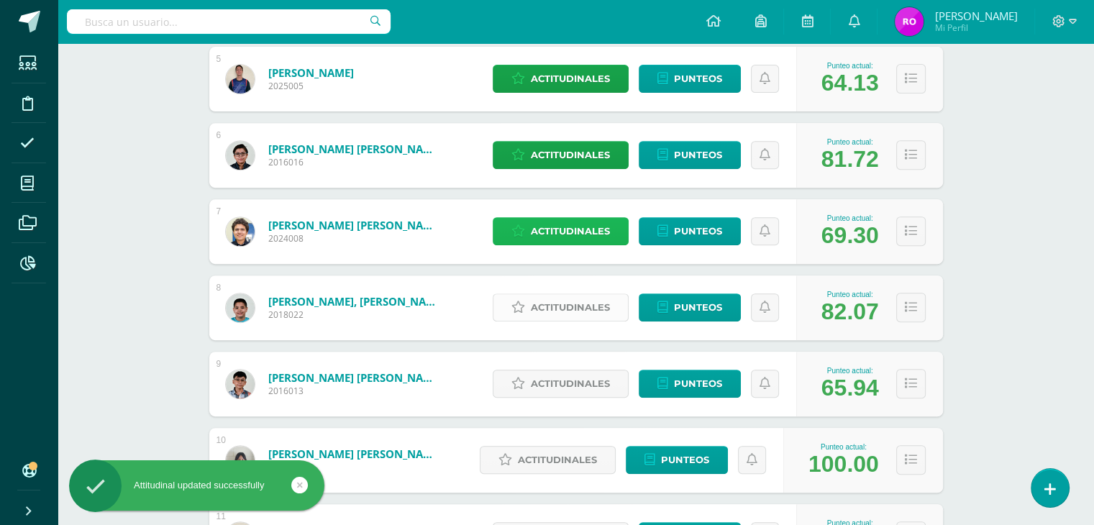
scroll to position [643, 0]
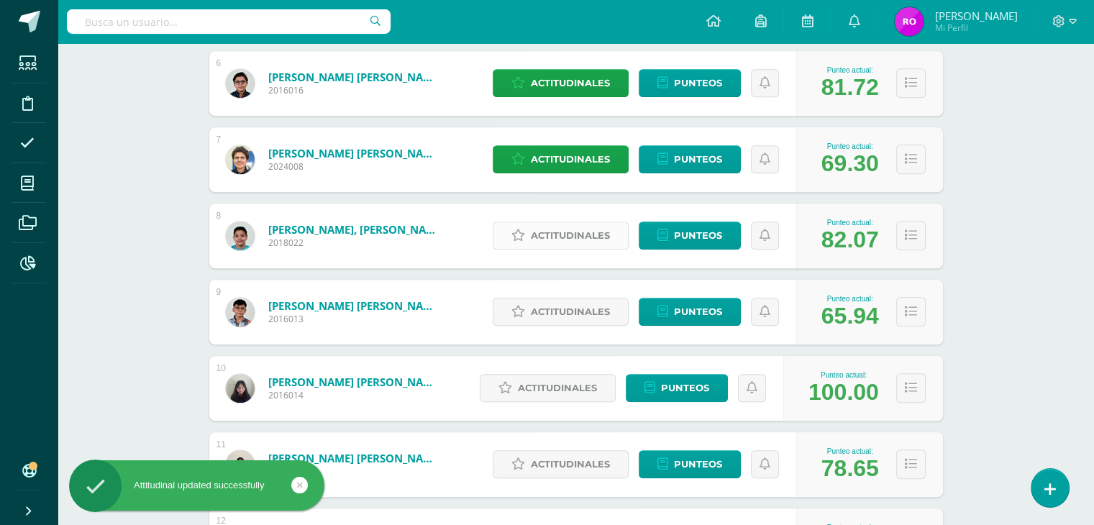
click at [555, 234] on span "Actitudinales" at bounding box center [570, 235] width 79 height 27
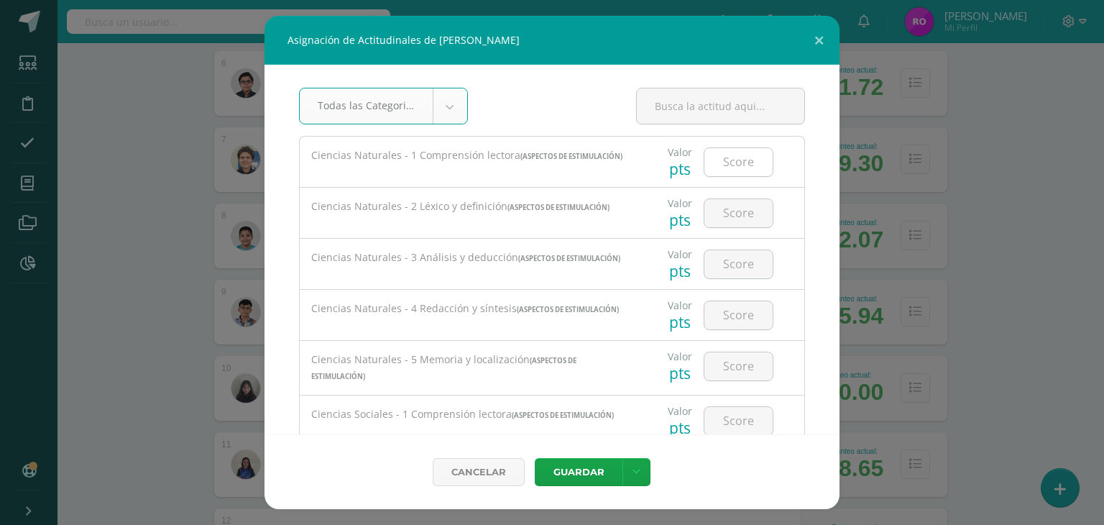
click at [737, 163] on input "number" at bounding box center [739, 162] width 68 height 28
type input "100"
click at [731, 217] on input "number" at bounding box center [739, 213] width 68 height 28
type input "67"
click at [733, 273] on input "number" at bounding box center [739, 264] width 68 height 28
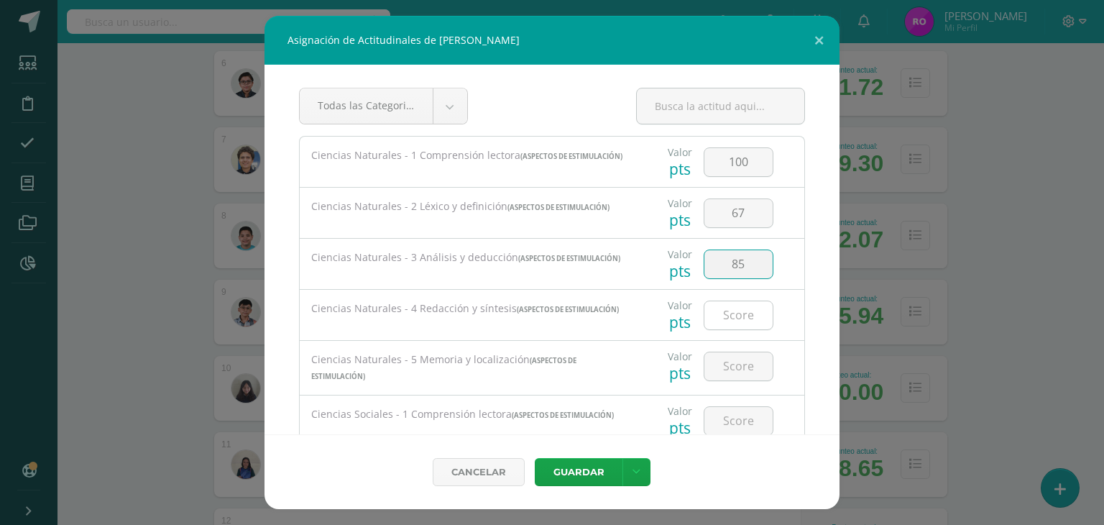
type input "85"
click at [725, 320] on input "number" at bounding box center [739, 315] width 68 height 28
type input "25"
click at [740, 368] on input "number" at bounding box center [739, 366] width 68 height 28
type input "77"
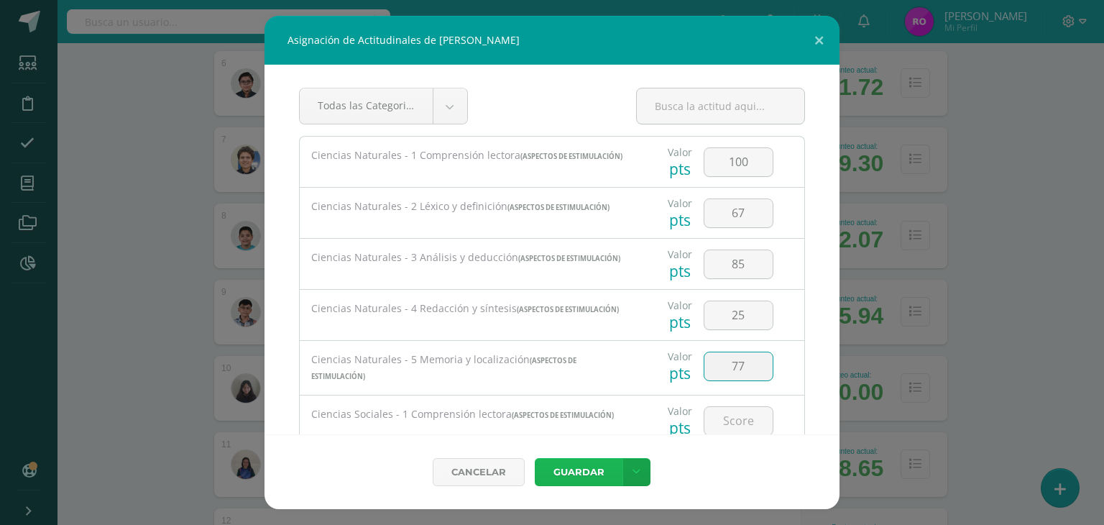
click at [596, 470] on button "Guardar" at bounding box center [579, 472] width 88 height 28
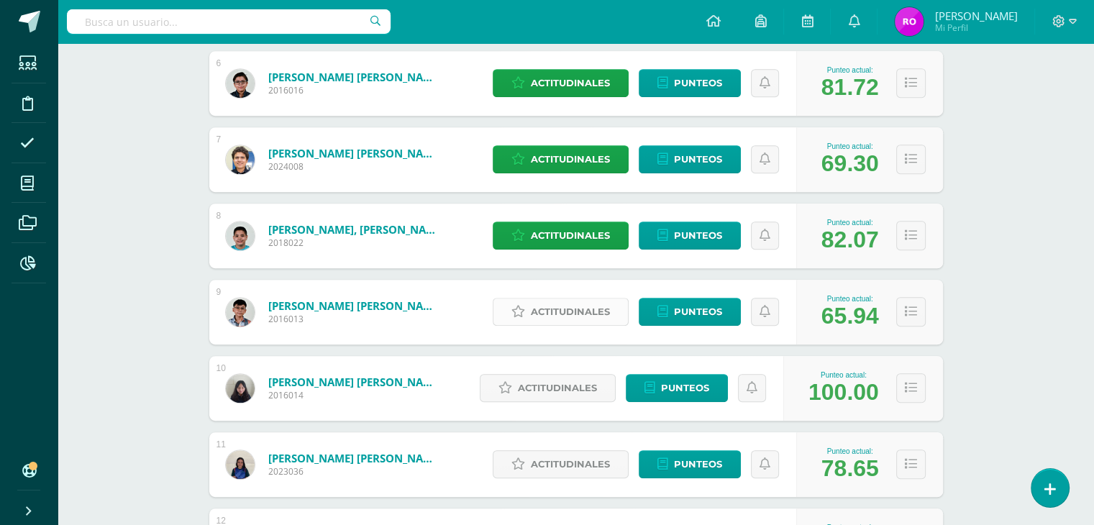
click at [539, 311] on span "Actitudinales" at bounding box center [570, 311] width 79 height 27
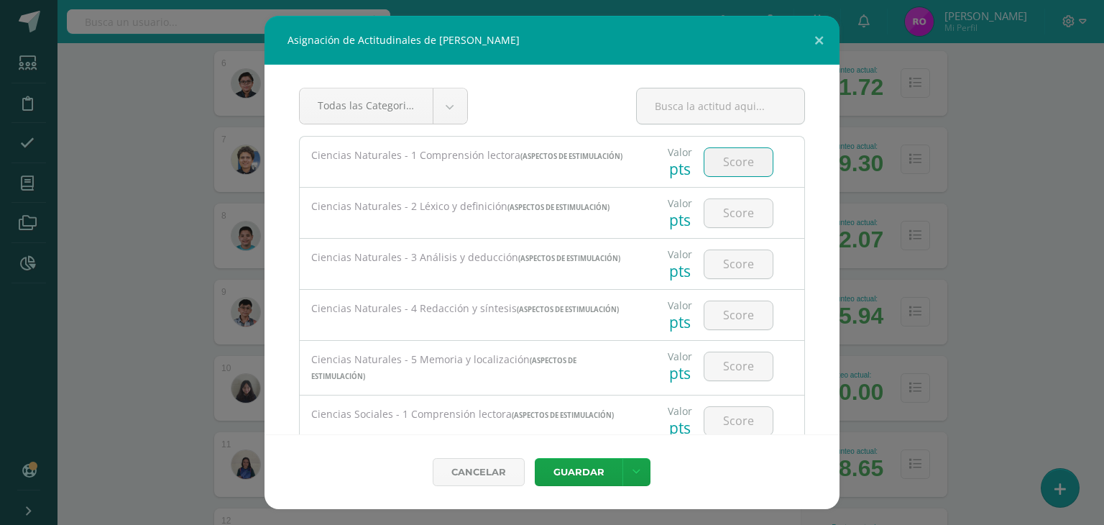
click at [724, 165] on input "number" at bounding box center [739, 162] width 68 height 28
type input "70"
click at [748, 219] on input "number" at bounding box center [739, 213] width 68 height 28
type input "75"
click at [735, 273] on input "number" at bounding box center [739, 264] width 68 height 28
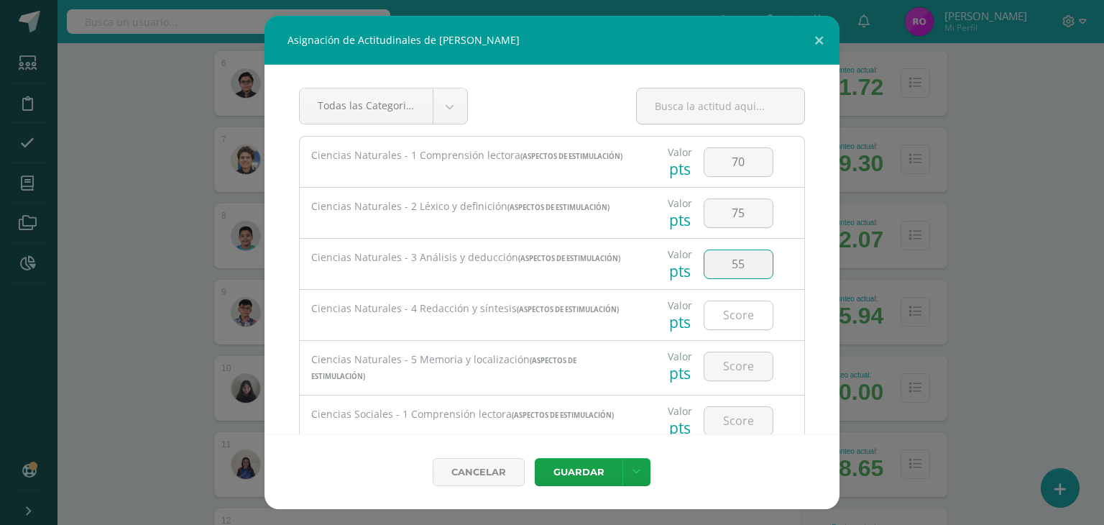
type input "55"
click at [736, 320] on input "number" at bounding box center [739, 315] width 68 height 28
type input "40"
click at [737, 370] on input "number" at bounding box center [739, 366] width 68 height 28
type input "69"
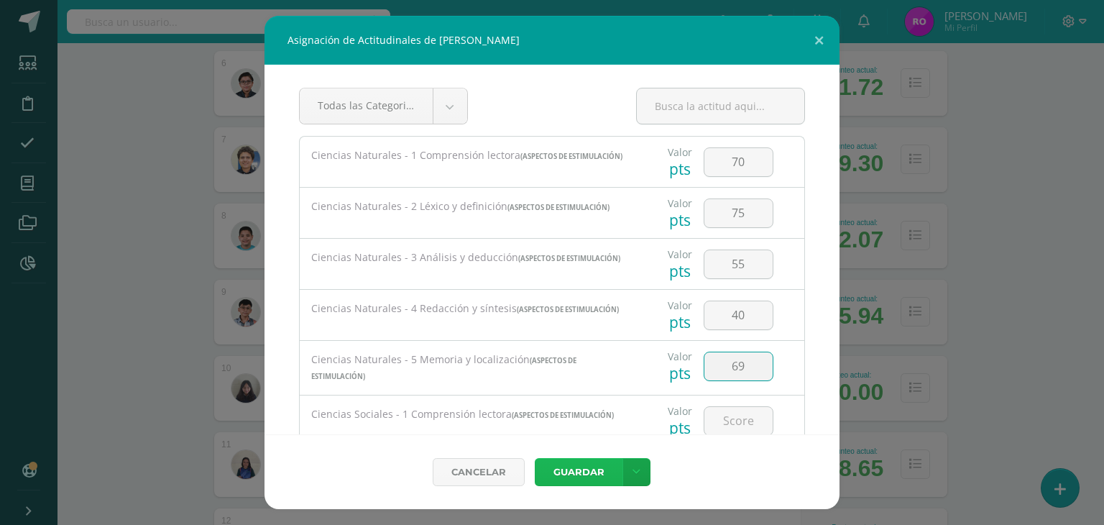
click at [580, 472] on button "Guardar" at bounding box center [579, 472] width 88 height 28
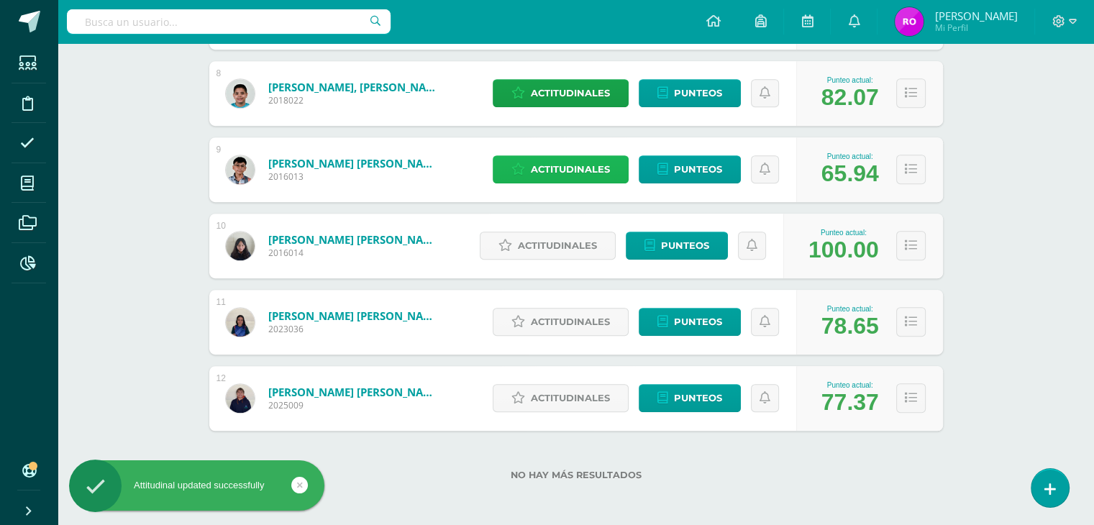
scroll to position [787, 0]
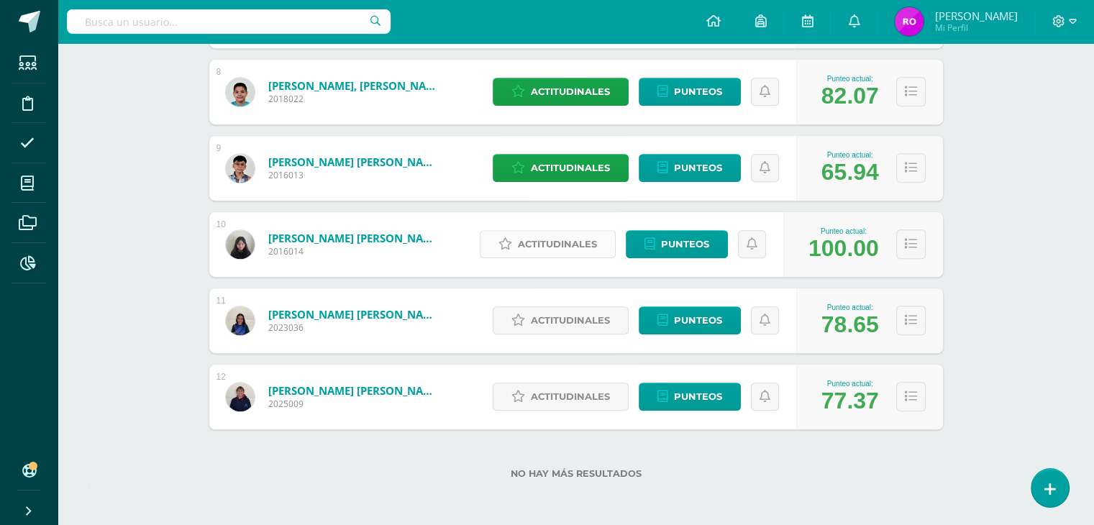
click at [549, 246] on span "Actitudinales" at bounding box center [557, 244] width 79 height 27
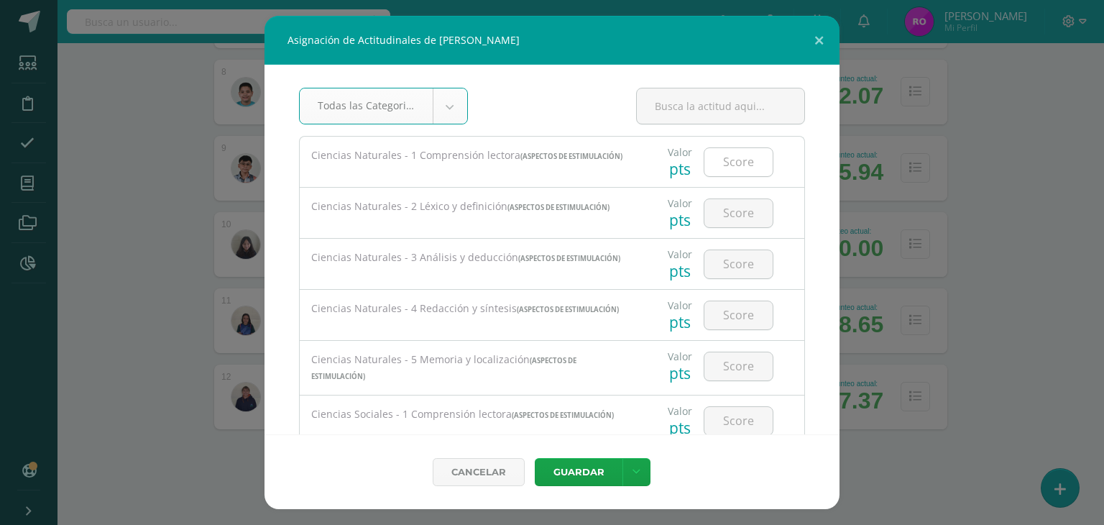
click at [737, 168] on input "number" at bounding box center [739, 162] width 68 height 28
type input "96"
click at [723, 219] on input "number" at bounding box center [739, 213] width 68 height 28
type input "96"
click at [727, 260] on input "number" at bounding box center [739, 264] width 68 height 28
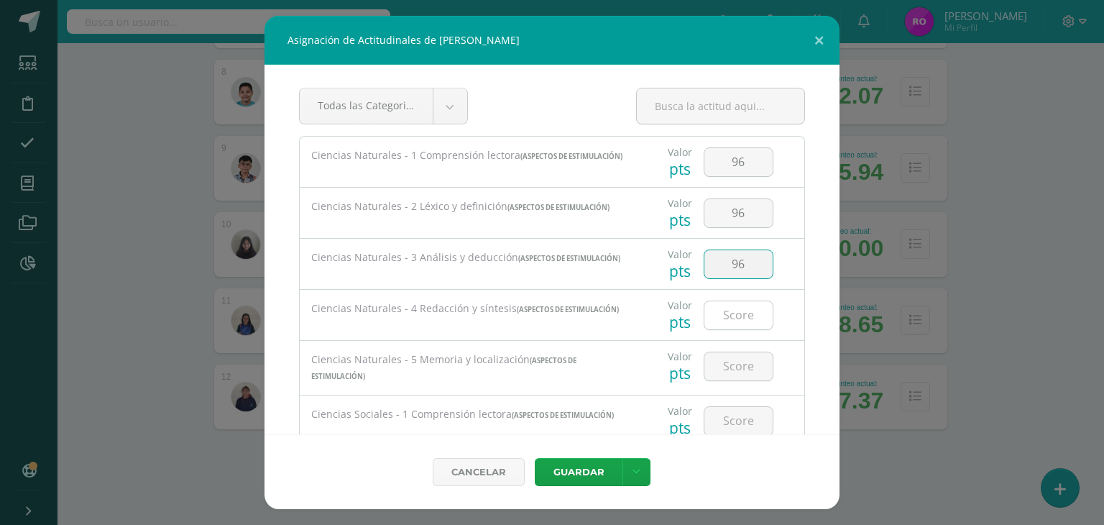
type input "96"
click at [718, 320] on input "number" at bounding box center [739, 315] width 68 height 28
type input "96"
click at [722, 370] on input "number" at bounding box center [739, 366] width 68 height 28
type input "96"
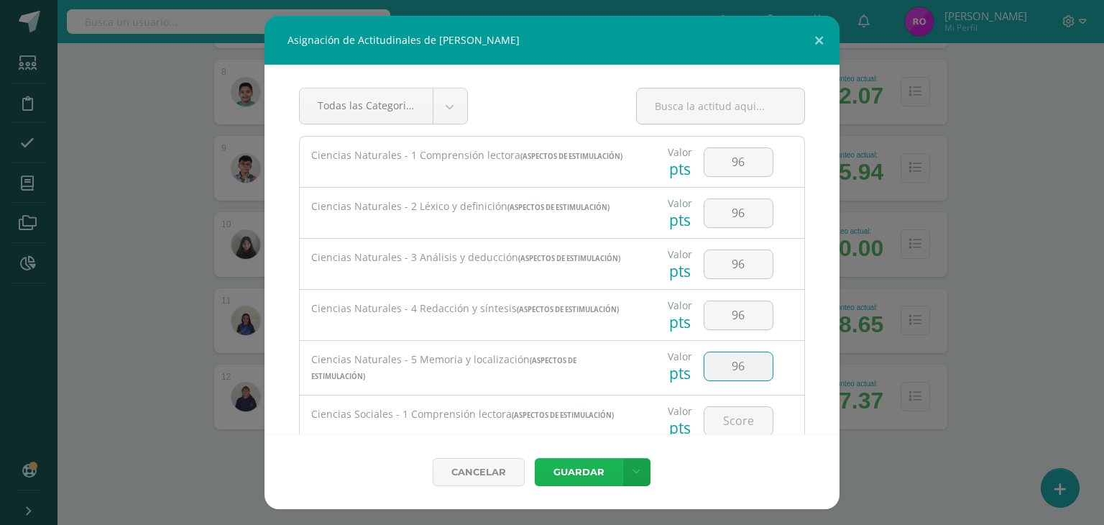
click at [585, 470] on button "Guardar" at bounding box center [579, 472] width 88 height 28
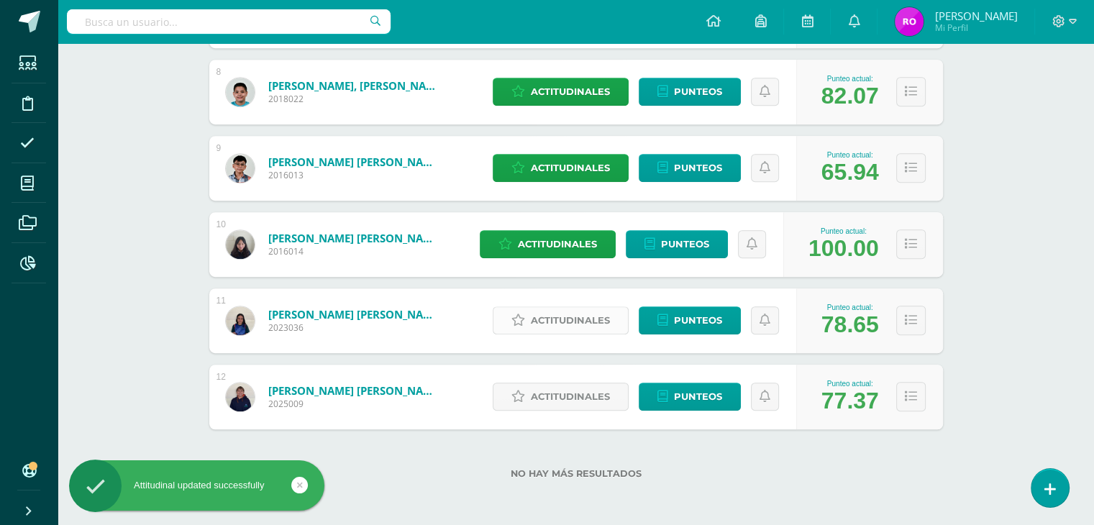
click at [590, 323] on span "Actitudinales" at bounding box center [570, 320] width 79 height 27
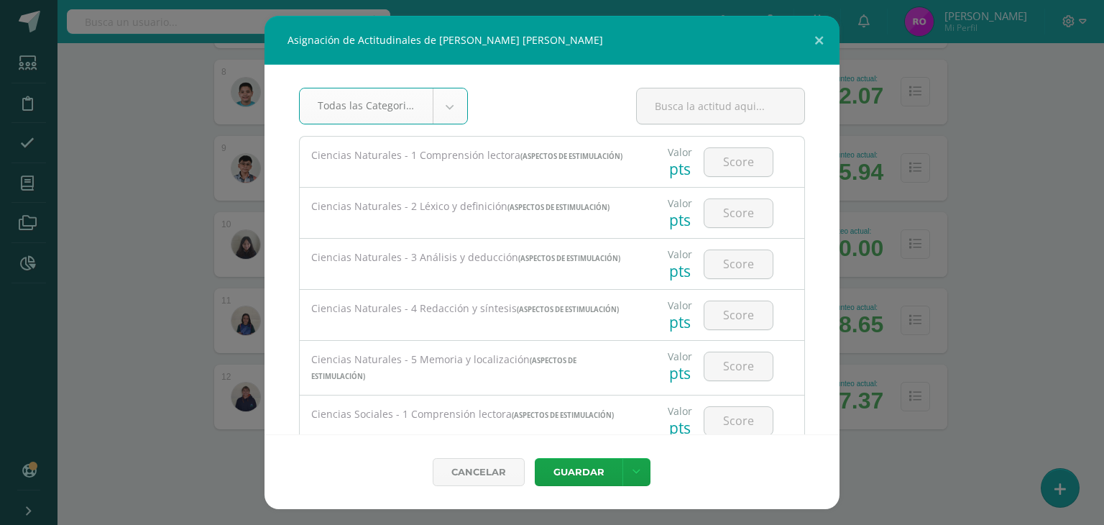
click at [716, 165] on input "number" at bounding box center [739, 162] width 68 height 28
type input "100"
click at [748, 224] on input "number" at bounding box center [739, 213] width 68 height 28
type input "83"
click at [718, 277] on input "number" at bounding box center [739, 264] width 68 height 28
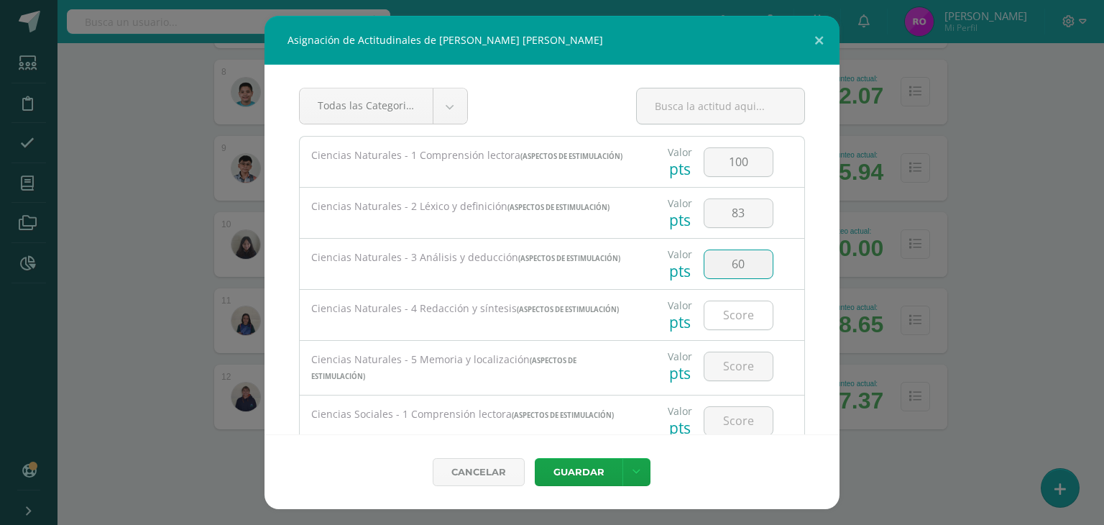
type input "60"
click at [725, 314] on input "number" at bounding box center [739, 315] width 68 height 28
type input "100"
click at [735, 369] on input "number" at bounding box center [739, 366] width 68 height 28
type input "85"
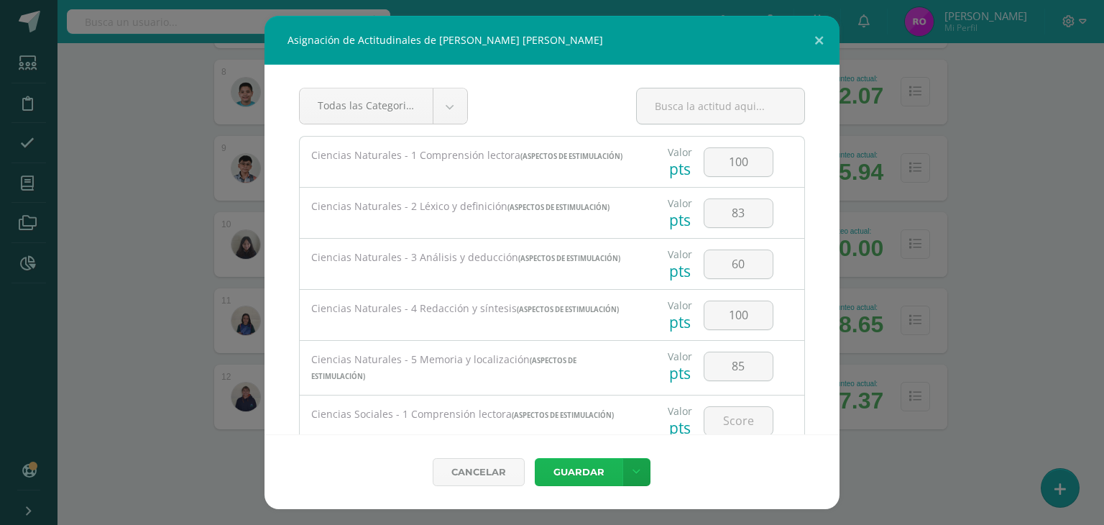
click at [592, 467] on button "Guardar" at bounding box center [579, 472] width 88 height 28
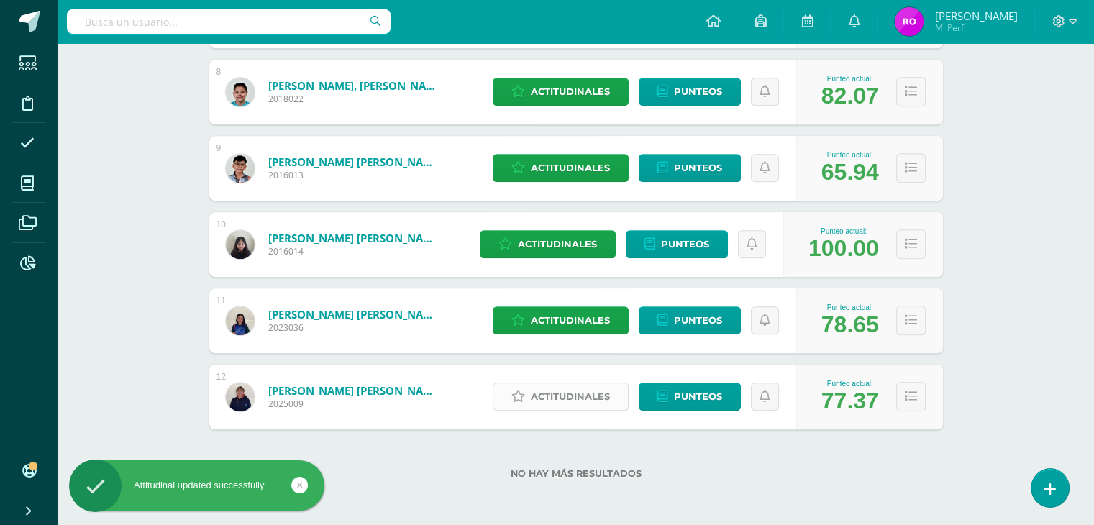
click at [570, 398] on span "Actitudinales" at bounding box center [570, 396] width 79 height 27
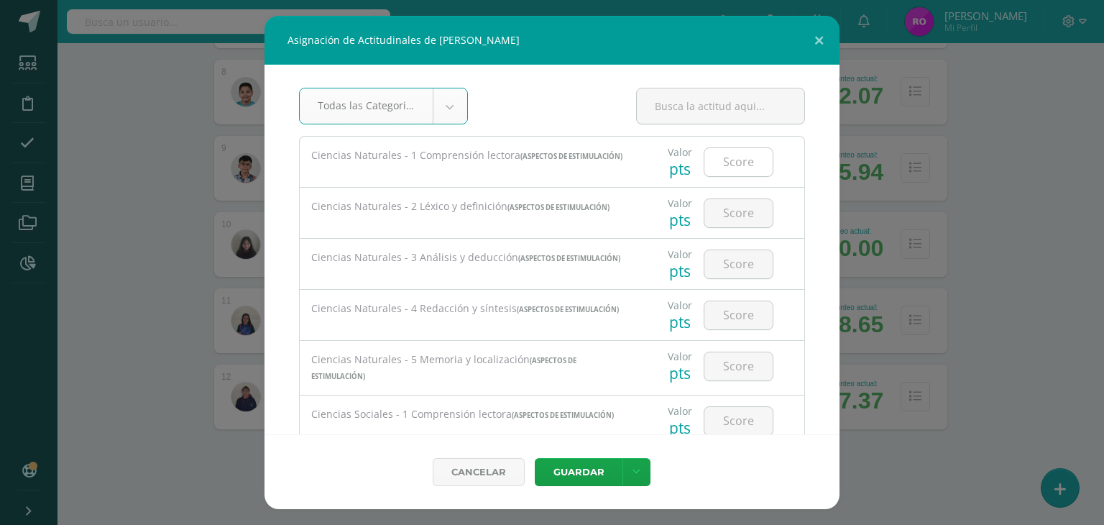
drag, startPoint x: 725, startPoint y: 162, endPoint x: 739, endPoint y: 162, distance: 13.7
click at [725, 162] on input "number" at bounding box center [739, 162] width 68 height 28
type input "100"
click at [740, 217] on input "number" at bounding box center [739, 213] width 68 height 28
type input "92"
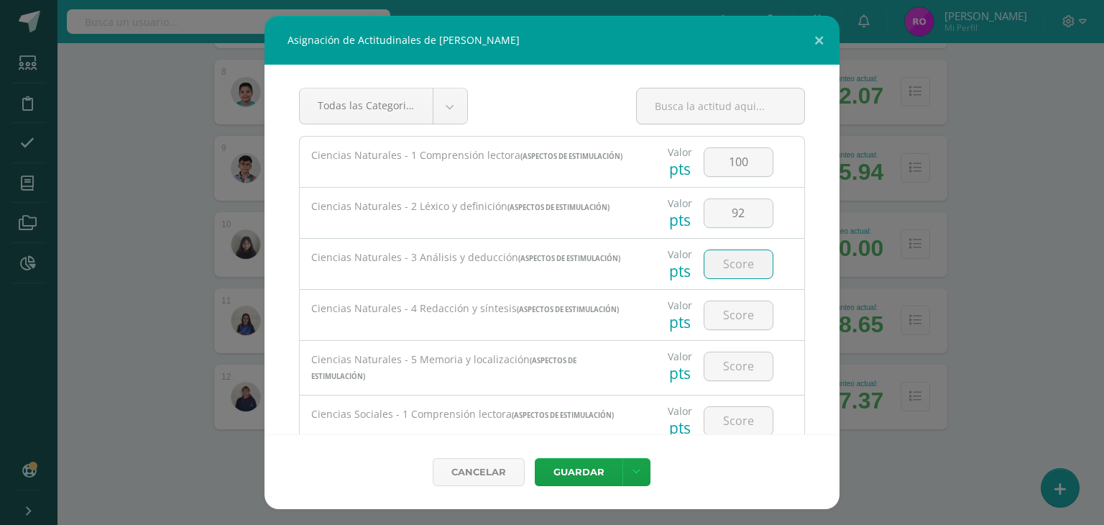
click at [743, 265] on input "number" at bounding box center [739, 264] width 68 height 28
type input "90"
click at [731, 326] on input "number" at bounding box center [739, 315] width 68 height 28
type input "80"
click at [725, 372] on input "number" at bounding box center [739, 366] width 68 height 28
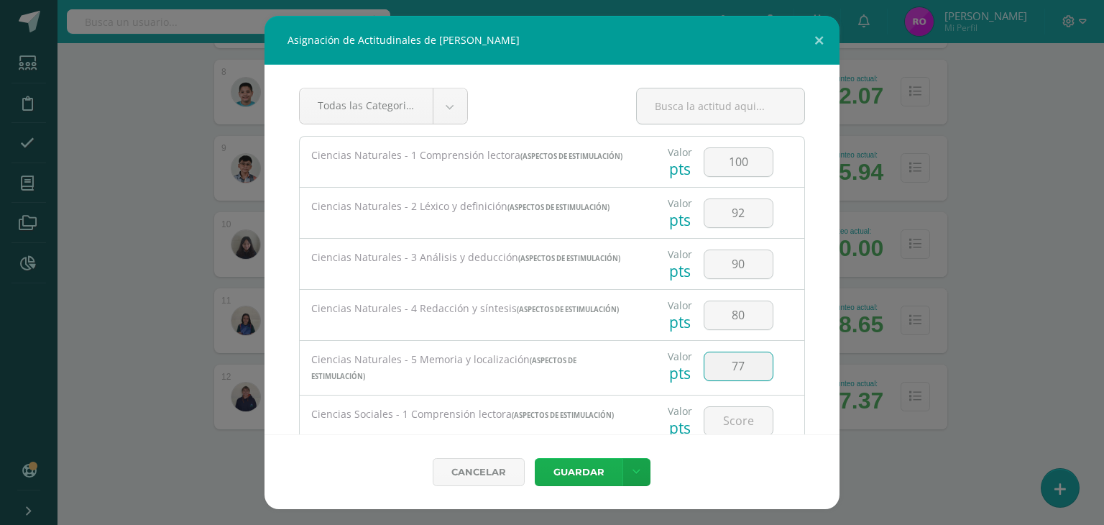
type input "77"
click at [583, 475] on button "Guardar" at bounding box center [579, 472] width 88 height 28
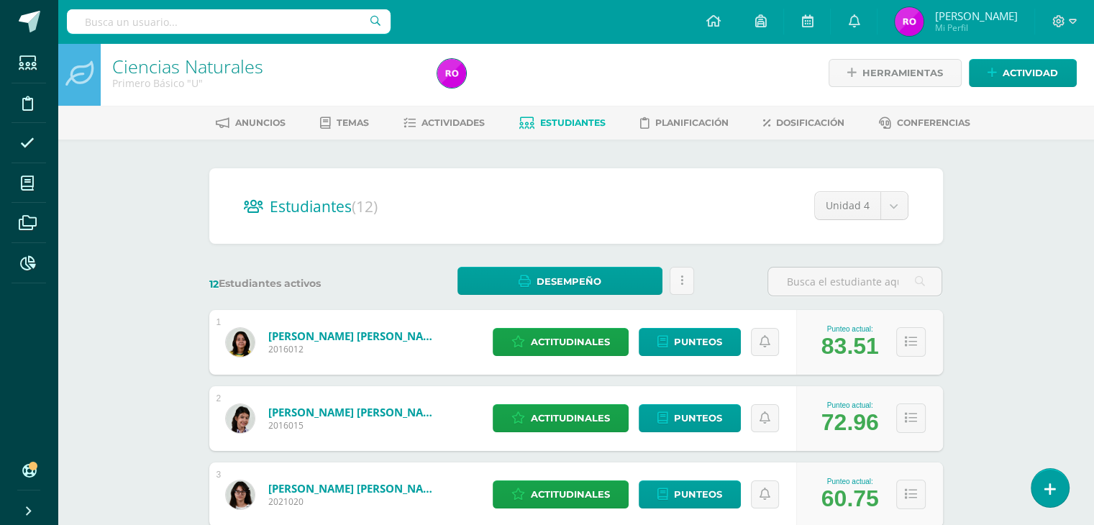
scroll to position [0, 0]
